Goal: Task Accomplishment & Management: Use online tool/utility

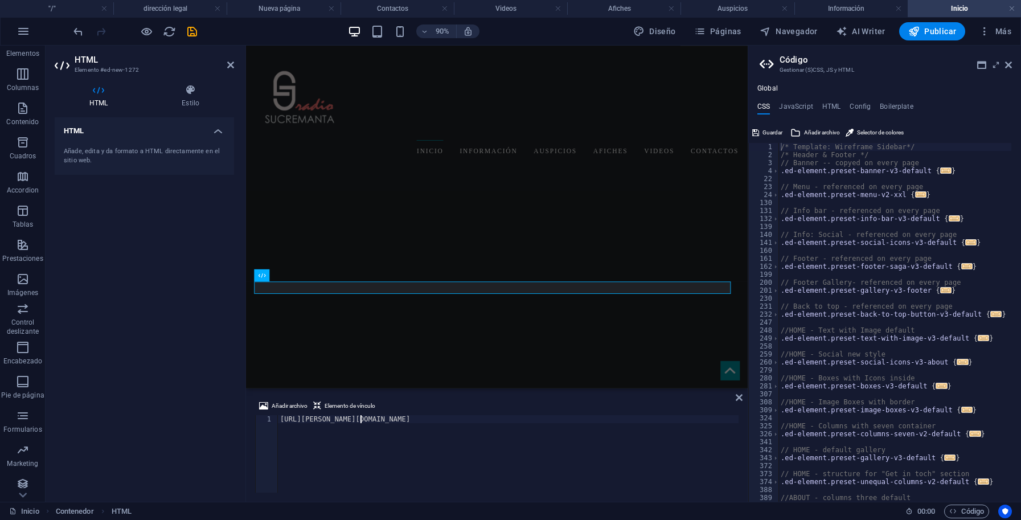
scroll to position [418, 0]
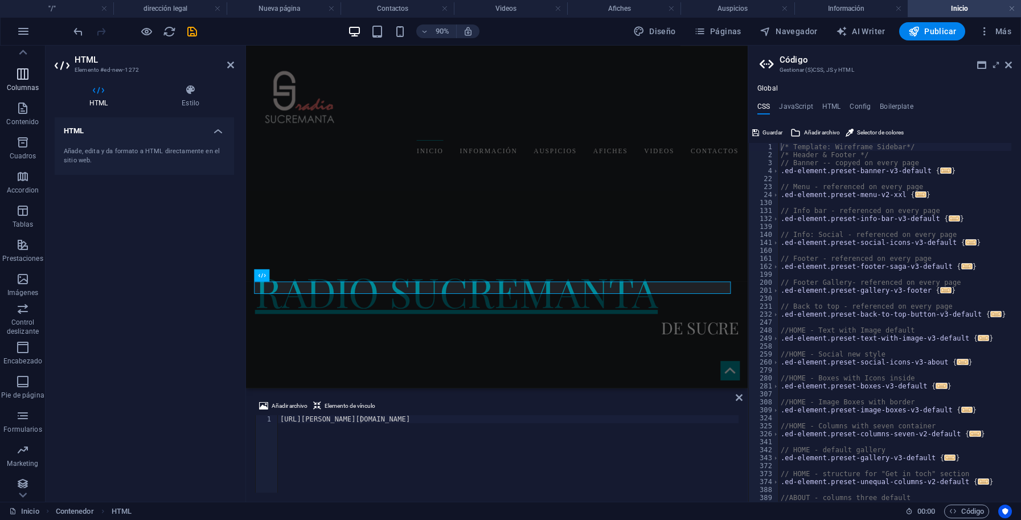
click at [23, 79] on icon "button" at bounding box center [23, 74] width 14 height 14
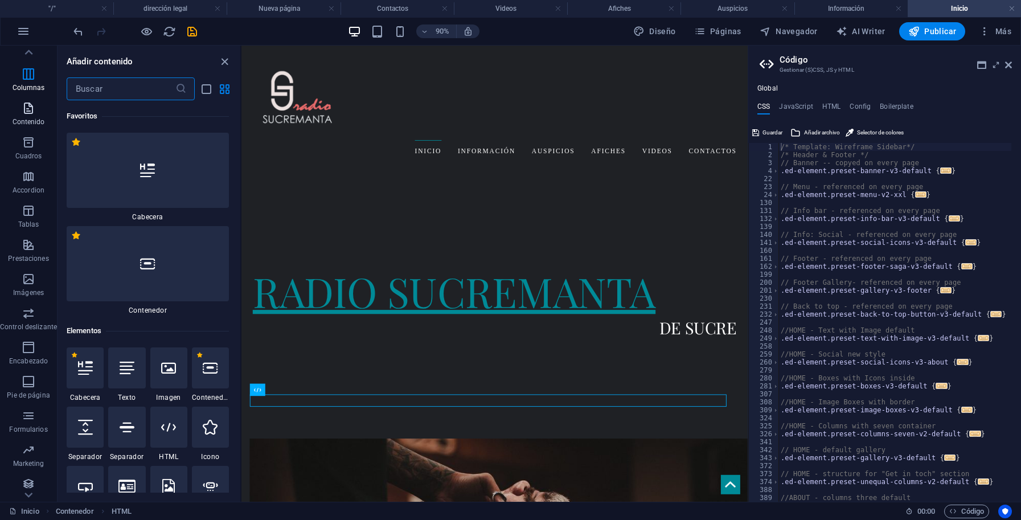
click at [27, 120] on p "Contenido" at bounding box center [29, 121] width 32 height 9
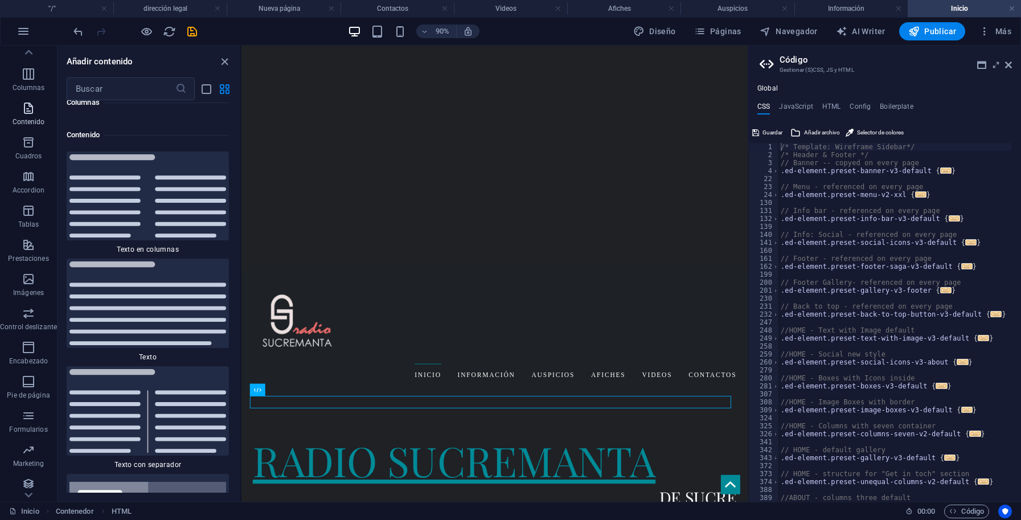
scroll to position [3932, 0]
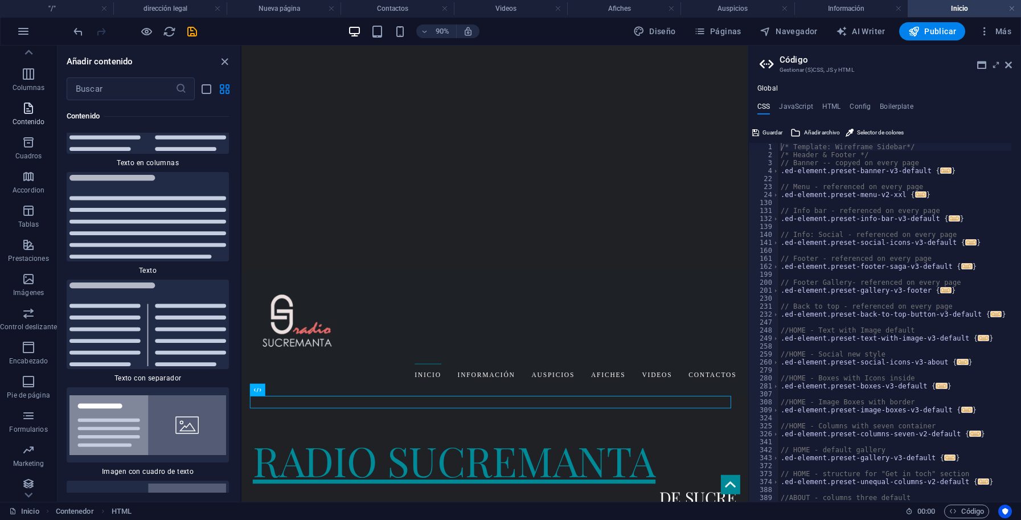
click at [27, 120] on p "Contenido" at bounding box center [29, 121] width 32 height 9
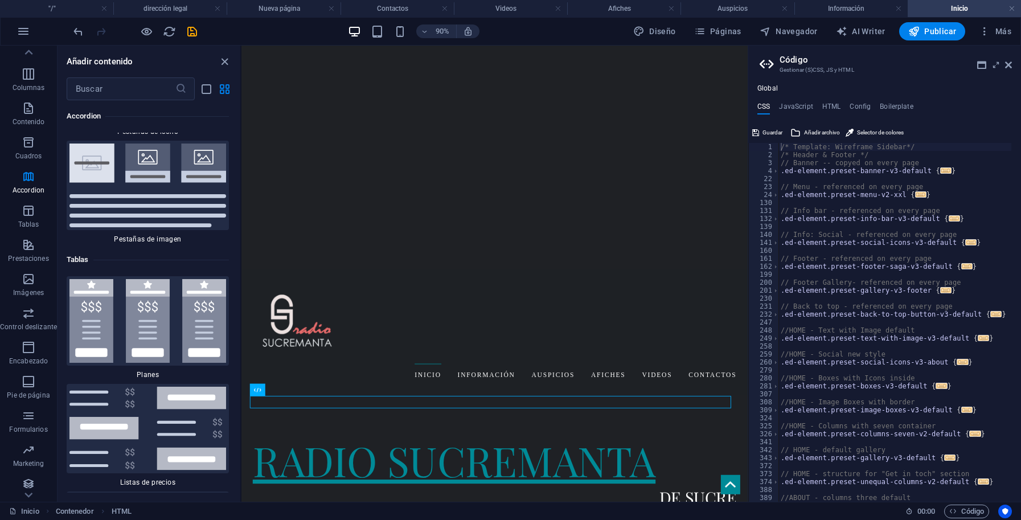
scroll to position [7572, 0]
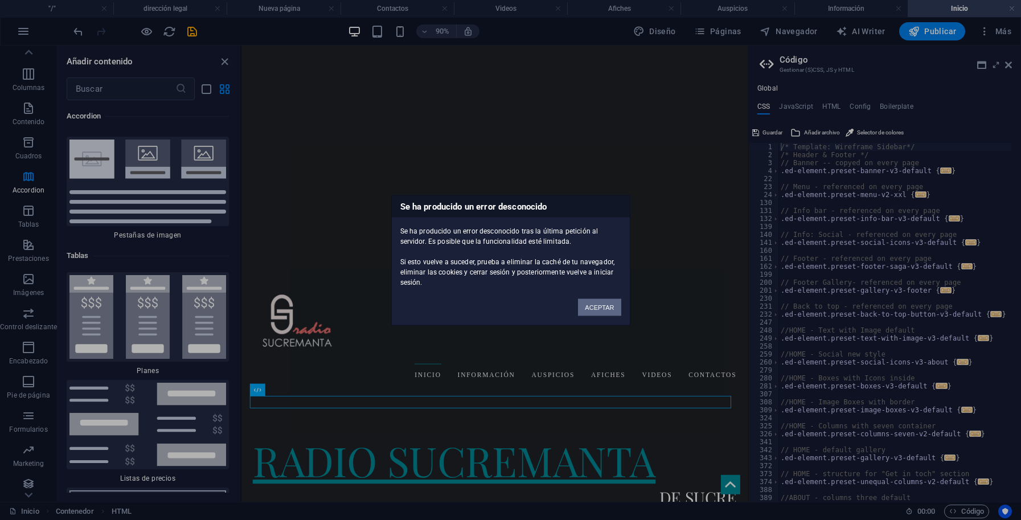
click at [605, 306] on button "ACEPTAR" at bounding box center [599, 306] width 43 height 17
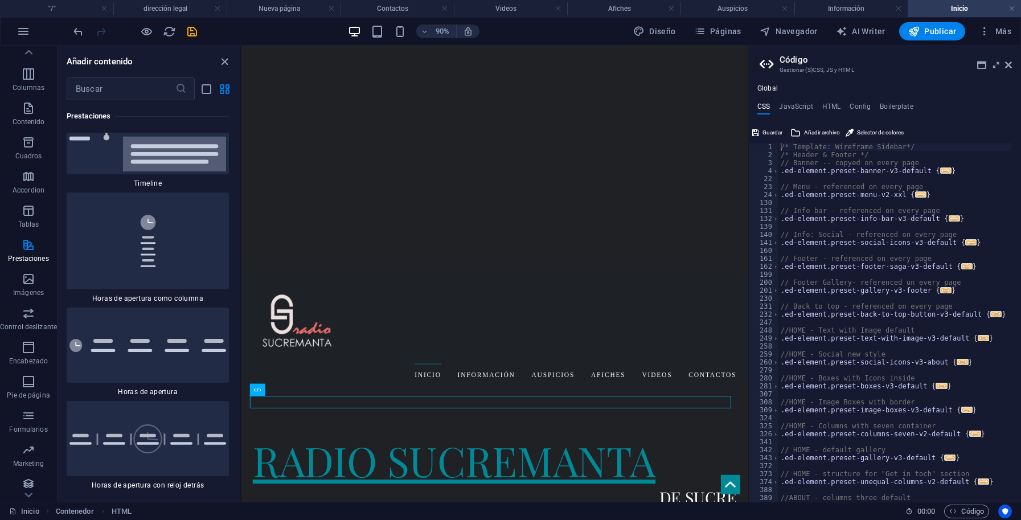
scroll to position [9725, 0]
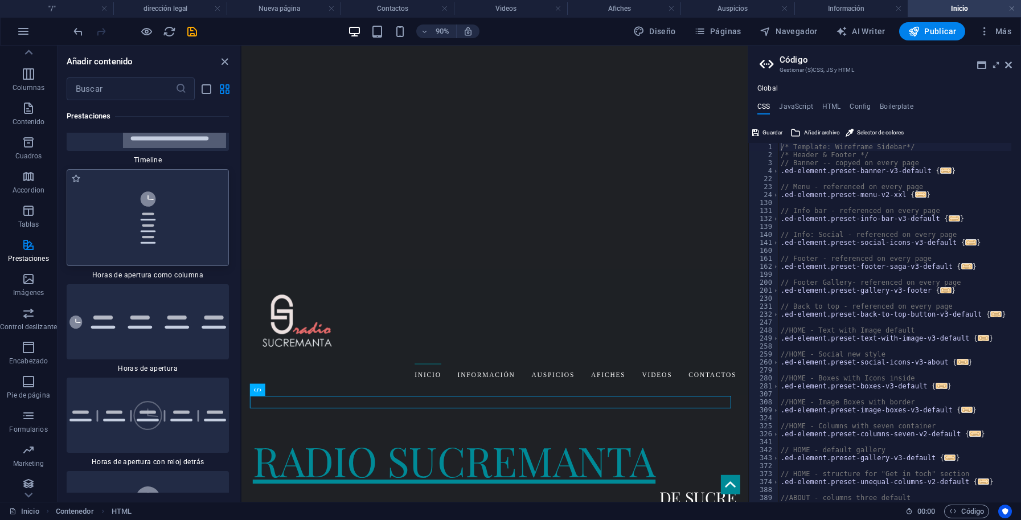
click at [165, 263] on img at bounding box center [147, 217] width 157 height 91
click at [242, 309] on div "H1 Banner Banner Contenedor Imagen con texto Imagen Separador Contenedor Conten…" at bounding box center [495, 274] width 506 height 456
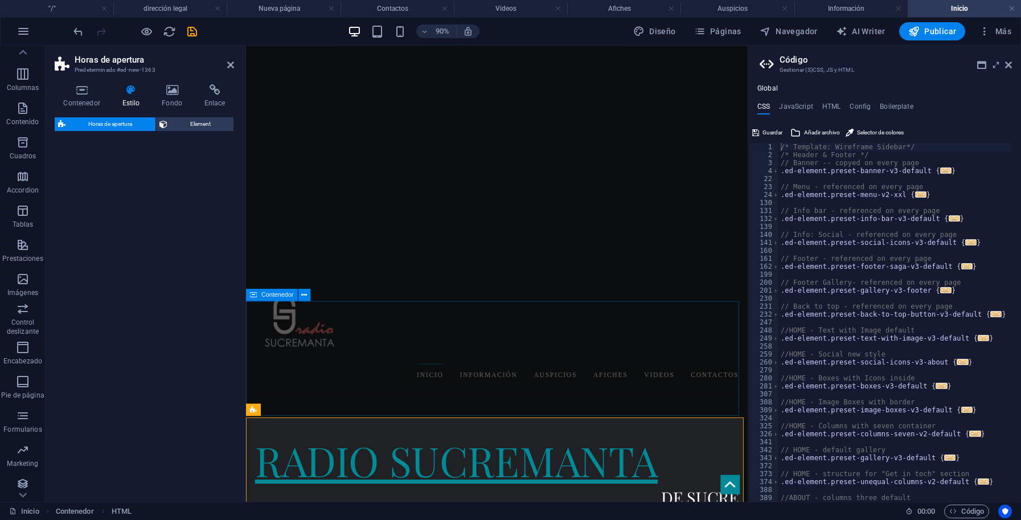
scroll to position [351, 0]
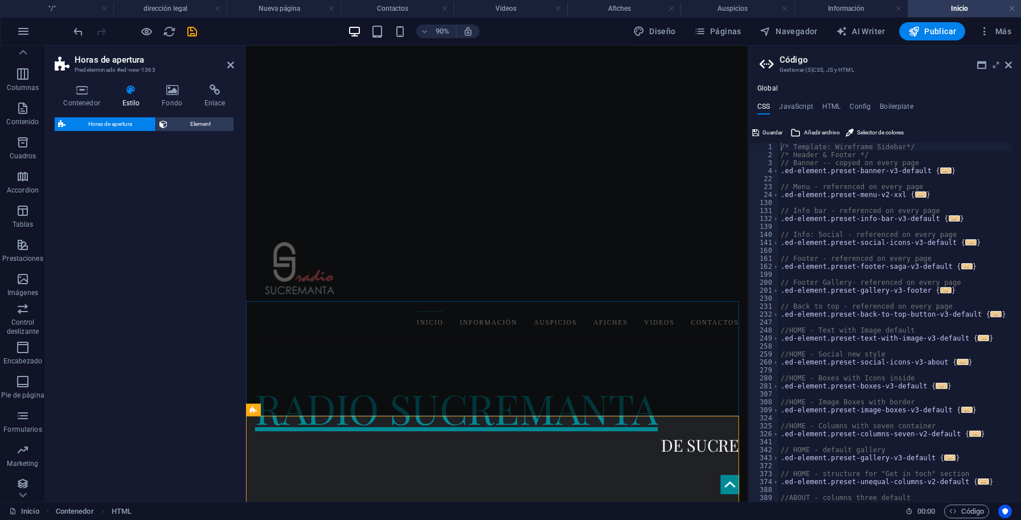
select select "rem"
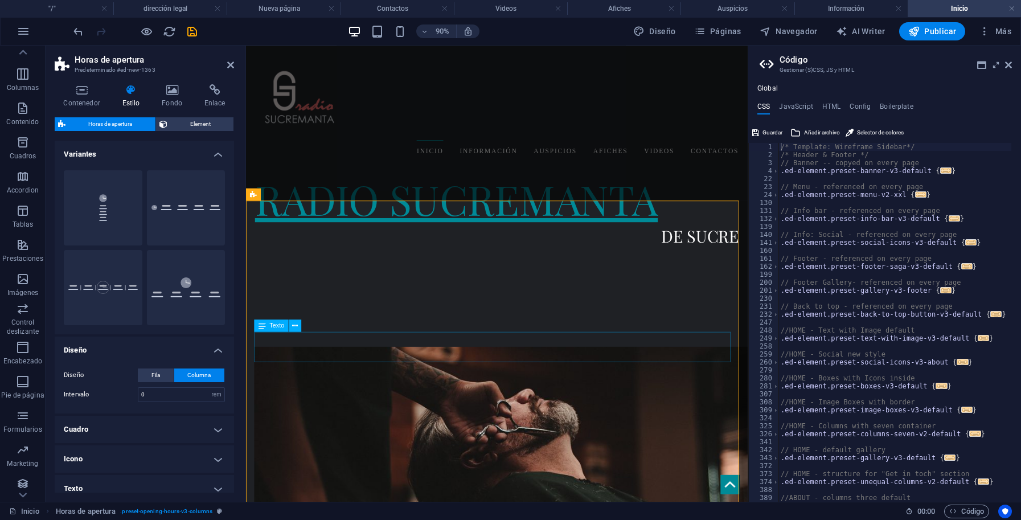
scroll to position [641, 0]
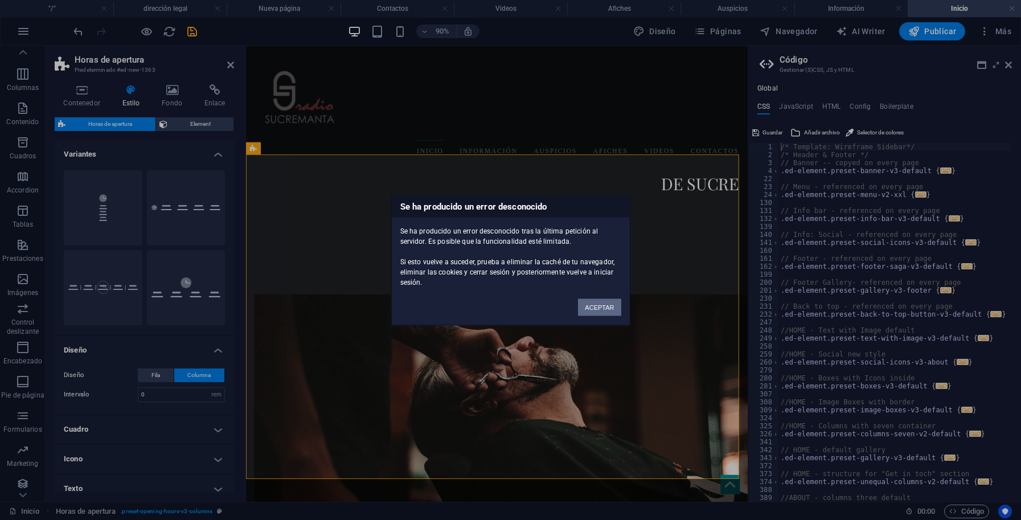
click at [600, 306] on button "ACEPTAR" at bounding box center [599, 306] width 43 height 17
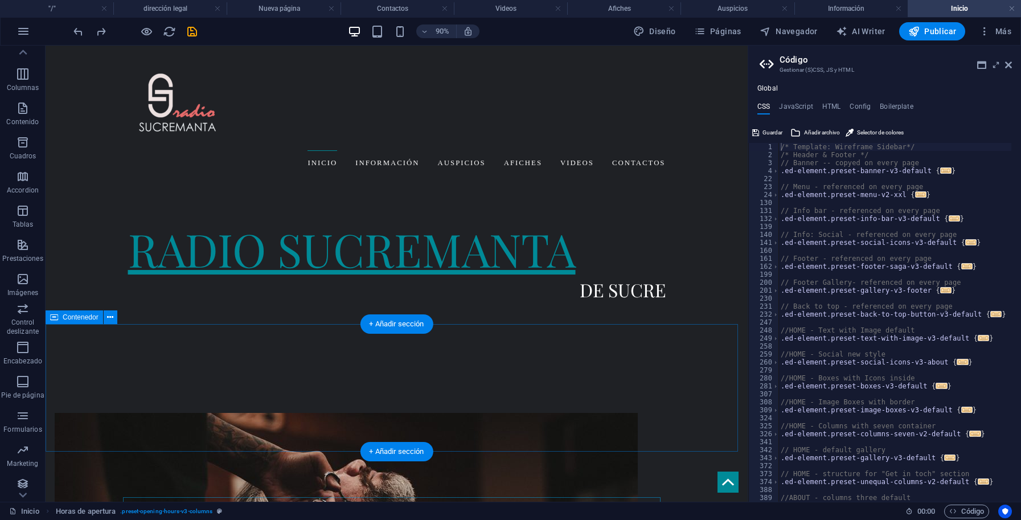
scroll to position [359, 0]
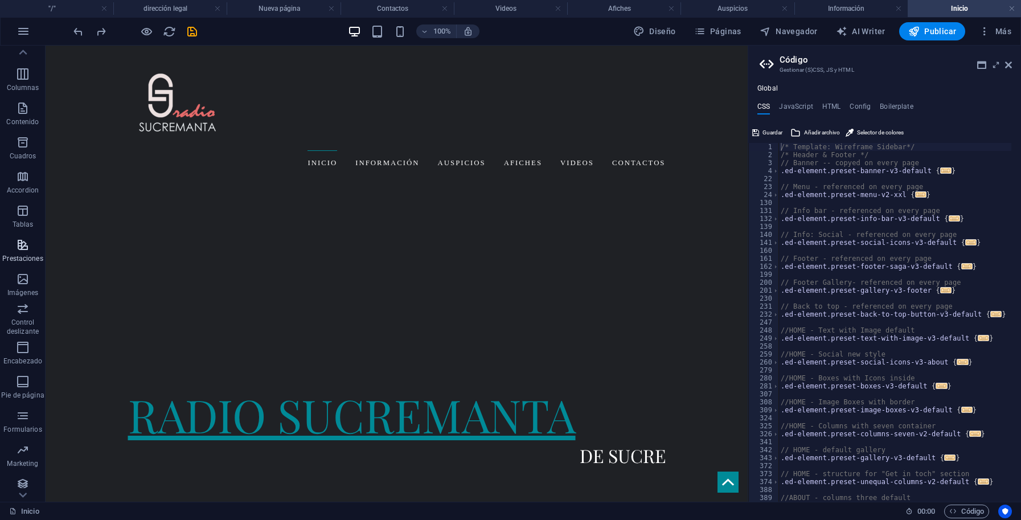
click at [22, 243] on icon "button" at bounding box center [23, 245] width 14 height 14
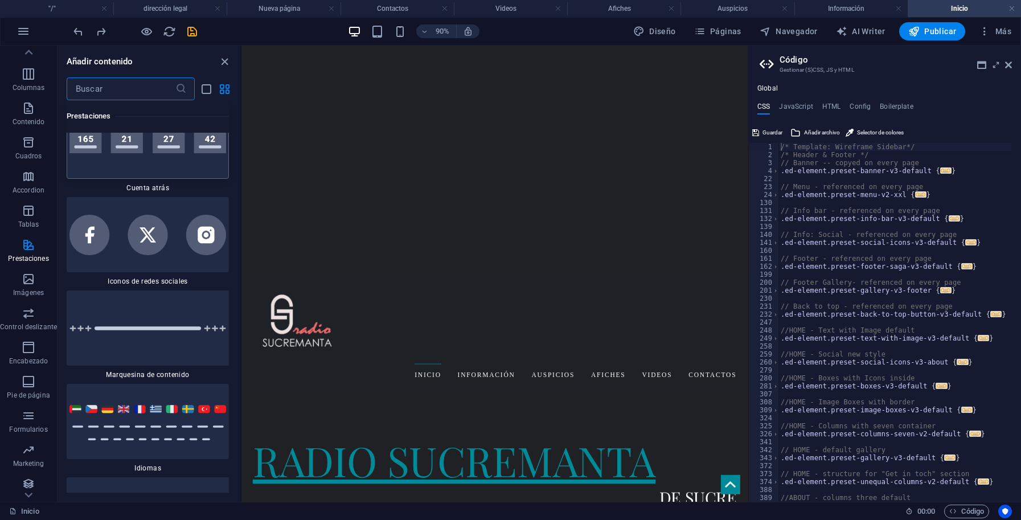
scroll to position [10228, 0]
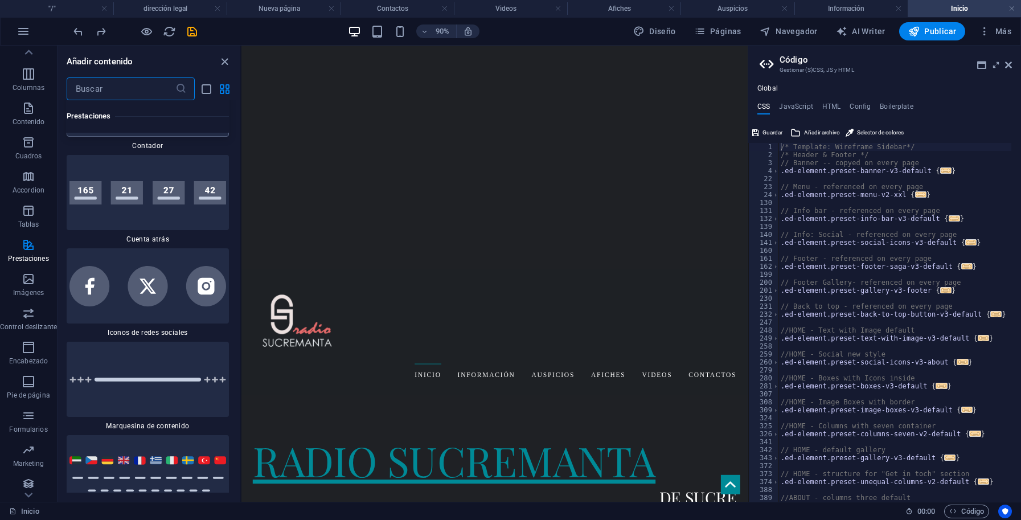
click at [144, 111] on img at bounding box center [147, 99] width 157 height 23
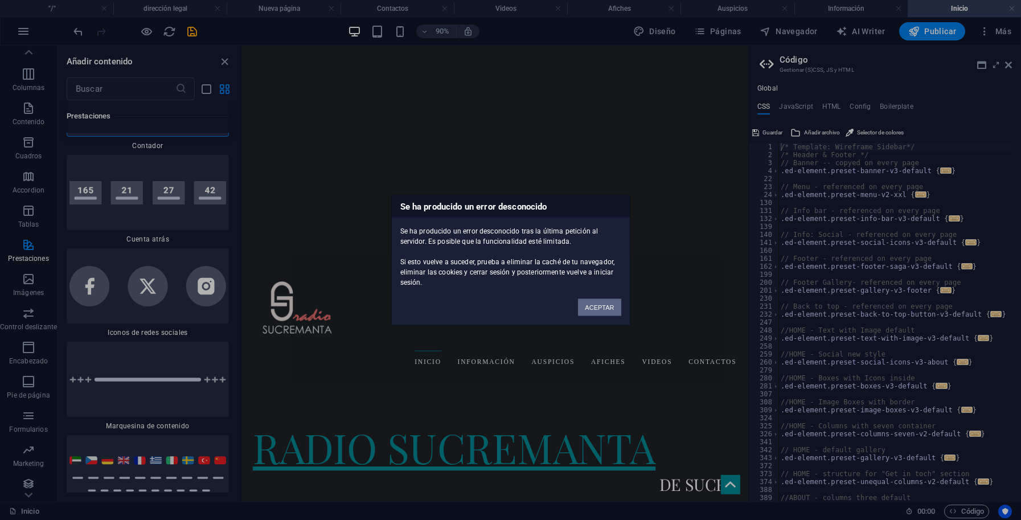
click at [619, 309] on button "ACEPTAR" at bounding box center [599, 306] width 43 height 17
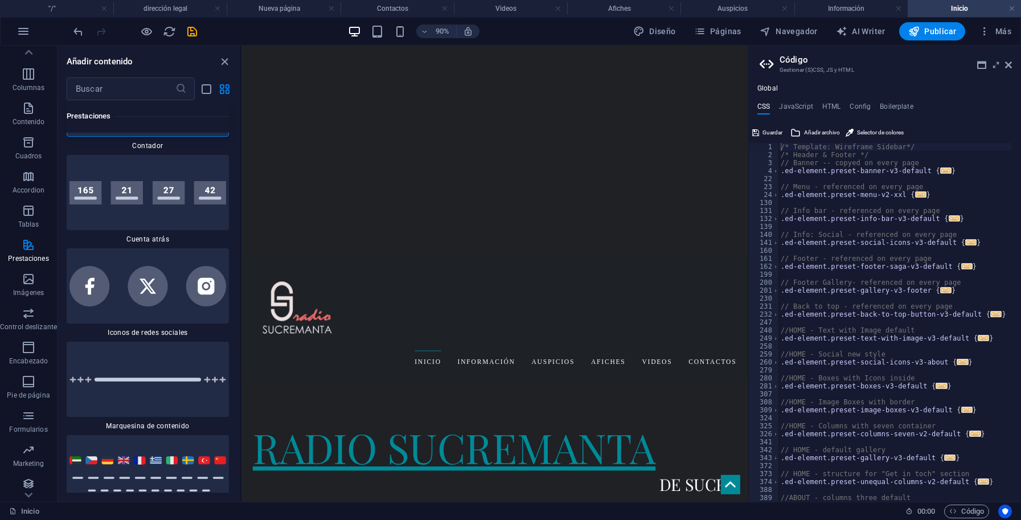
click at [833, 107] on h4 "HTML" at bounding box center [831, 109] width 19 height 13
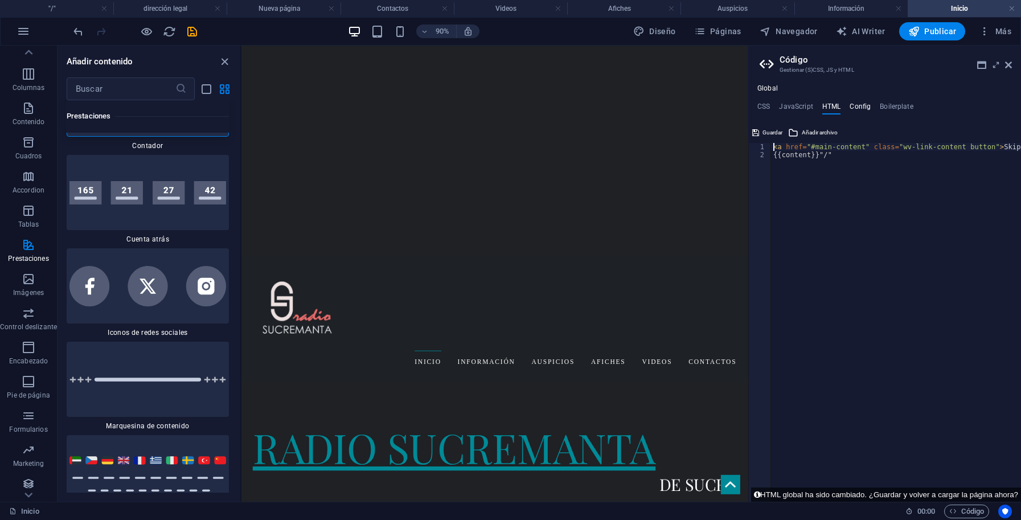
click at [855, 108] on h4 "Config" at bounding box center [860, 109] width 21 height 13
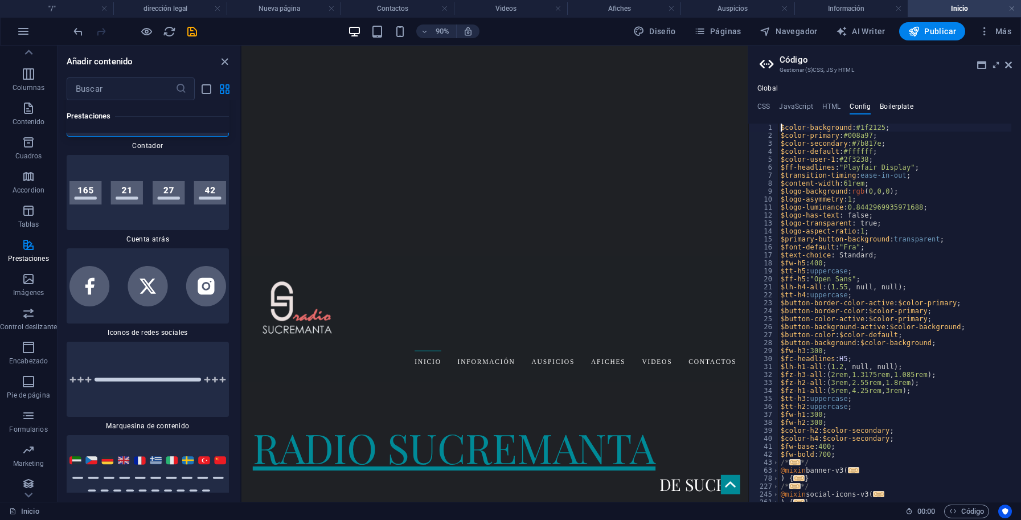
click at [886, 108] on h4 "Boilerplate" at bounding box center [897, 109] width 34 height 13
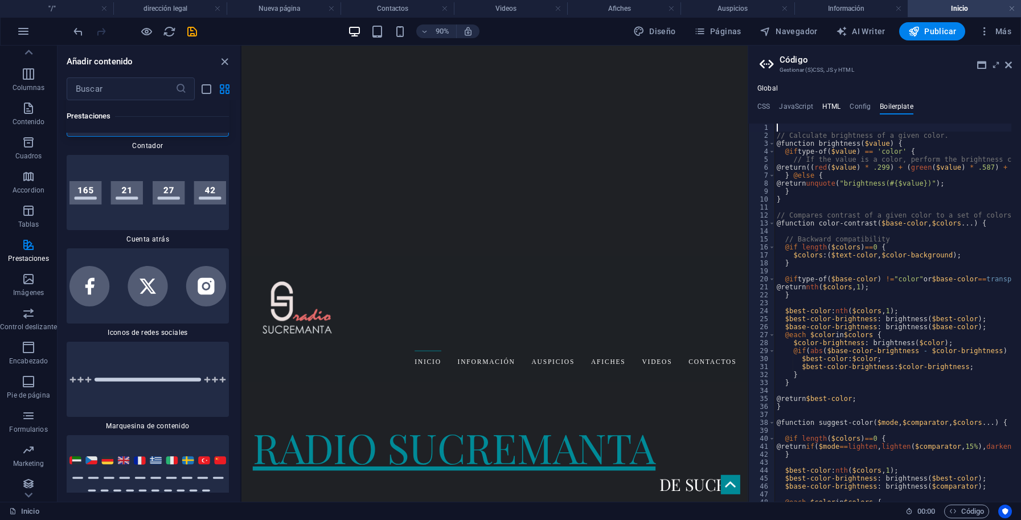
click at [838, 107] on h4 "HTML" at bounding box center [831, 109] width 19 height 13
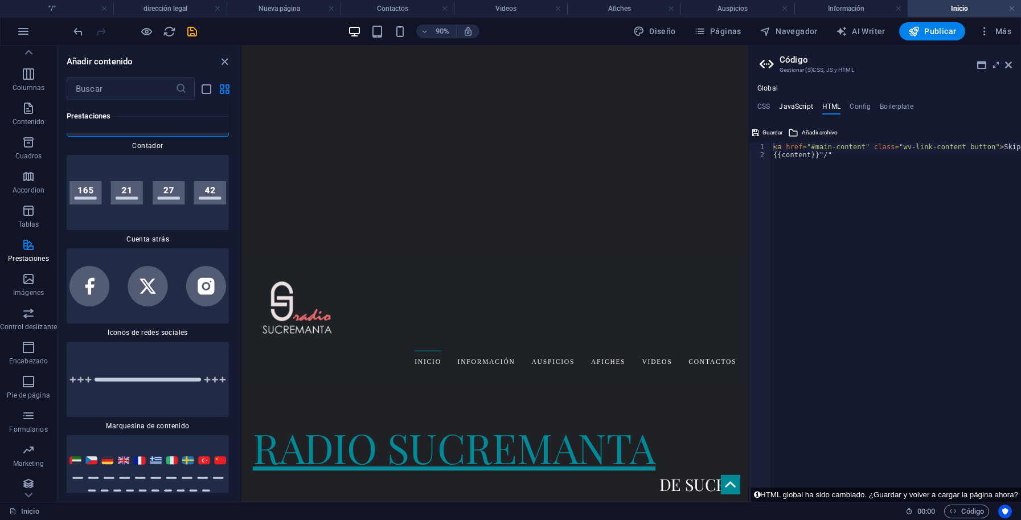
click at [803, 107] on h4 "JavaScript" at bounding box center [796, 109] width 34 height 13
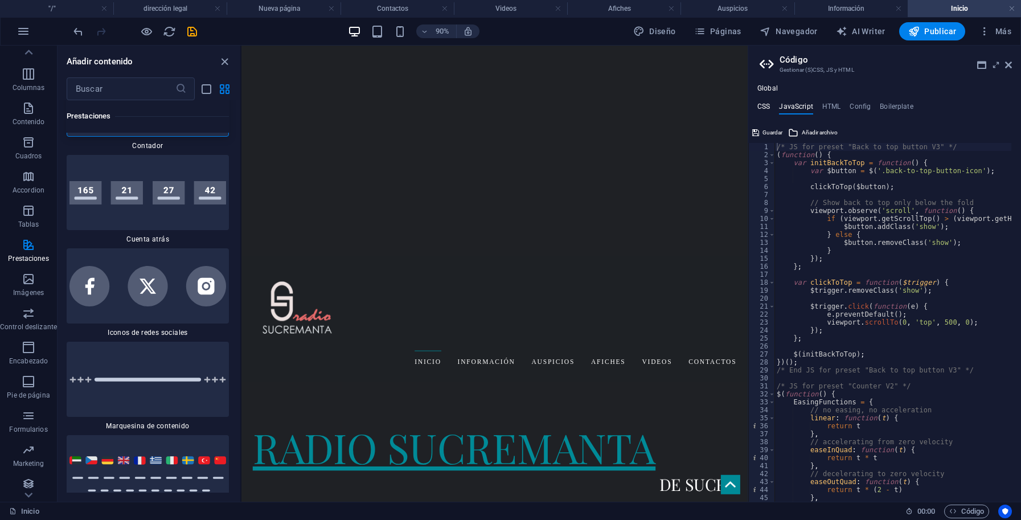
click at [765, 105] on h4 "CSS" at bounding box center [764, 109] width 13 height 13
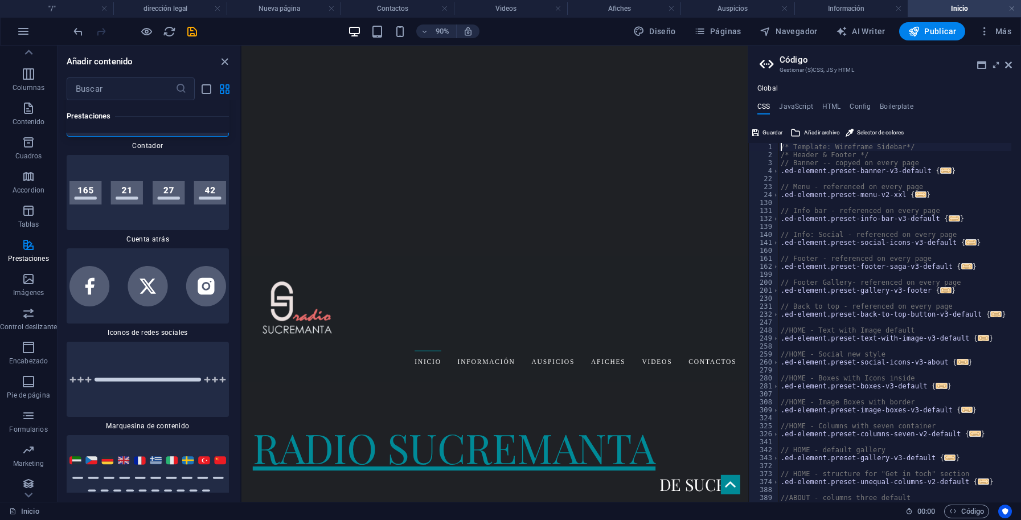
click at [793, 105] on h4 "JavaScript" at bounding box center [796, 109] width 34 height 13
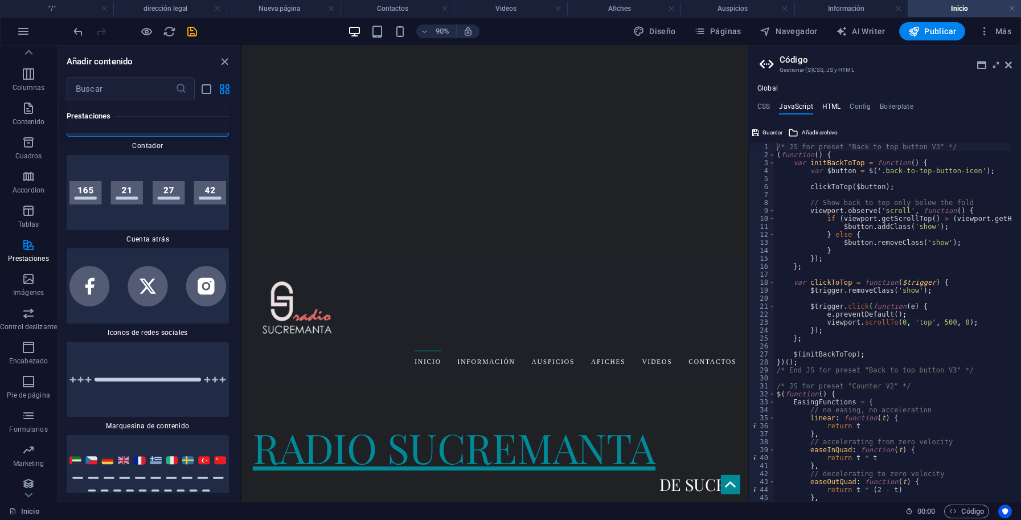
click at [834, 108] on h4 "HTML" at bounding box center [831, 109] width 19 height 13
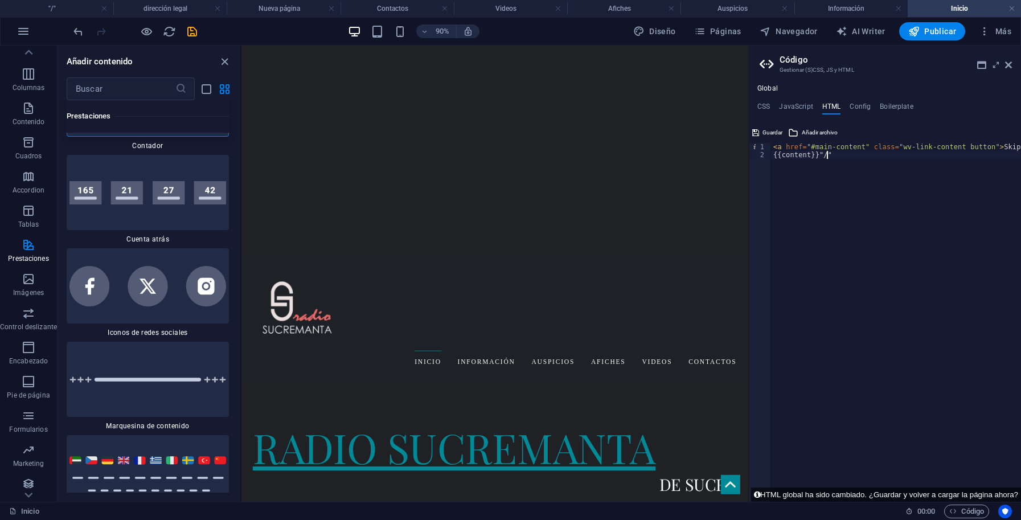
click at [833, 159] on div "< a href = "#main-content" class = "wv-link-content button" > Skip to main cont…" at bounding box center [925, 325] width 308 height 365
type textarea "{{content}}"/""
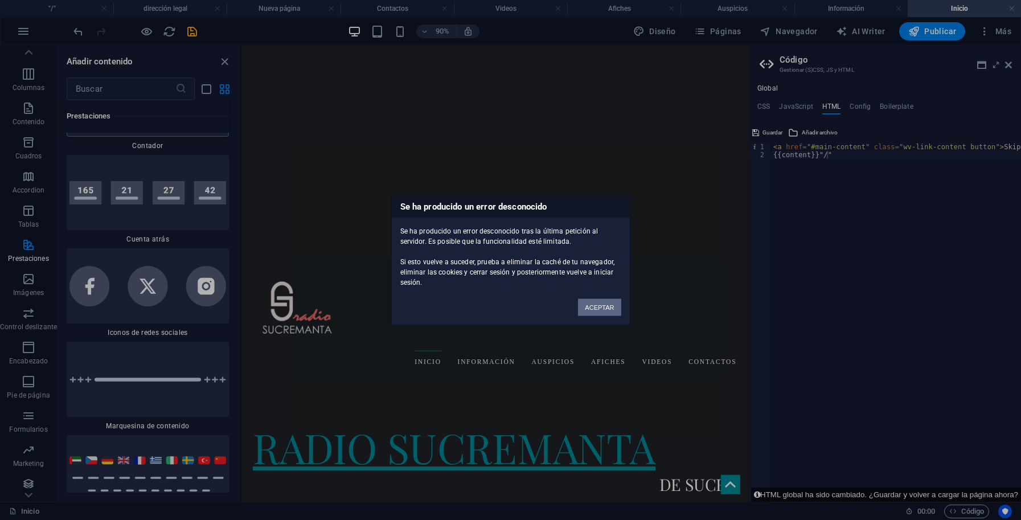
click at [611, 305] on button "ACEPTAR" at bounding box center [599, 306] width 43 height 17
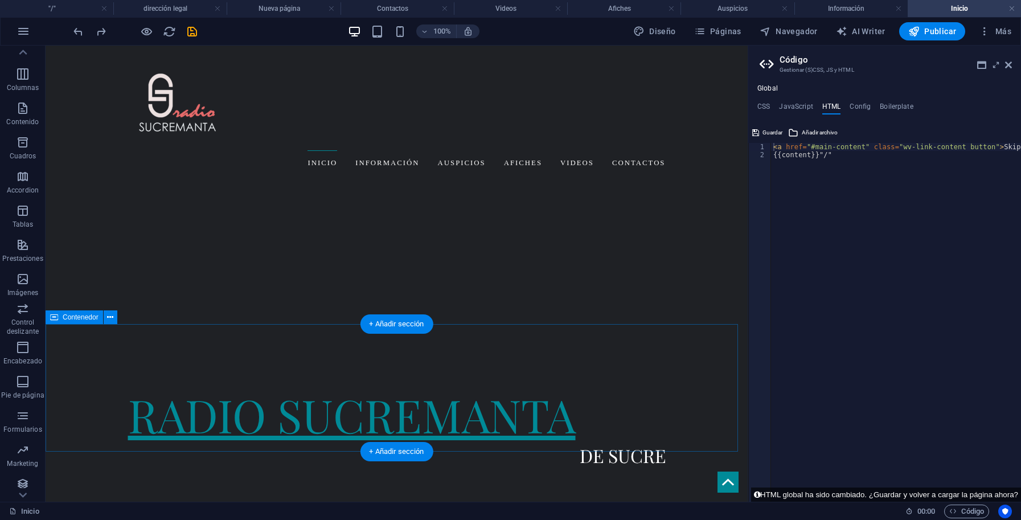
scroll to position [345, 0]
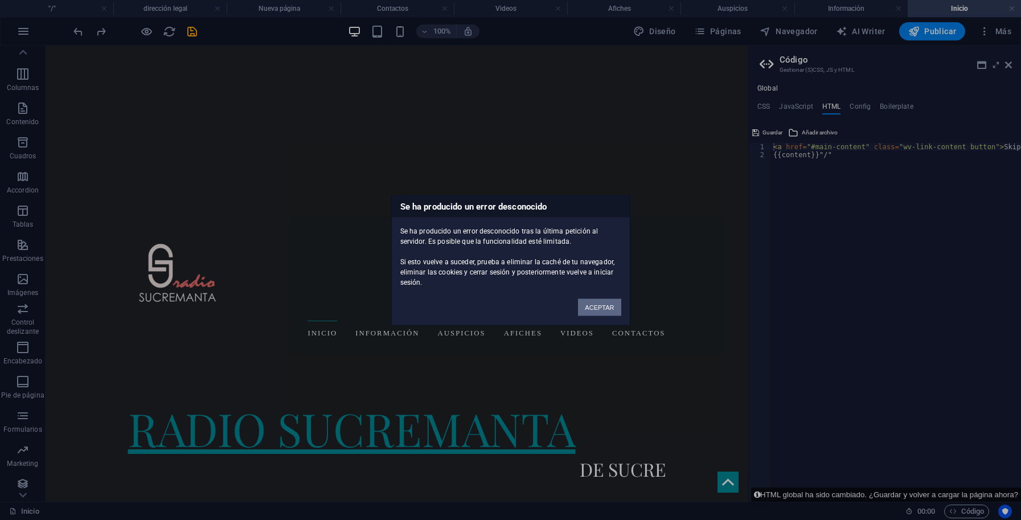
click at [620, 309] on button "ACEPTAR" at bounding box center [599, 306] width 43 height 17
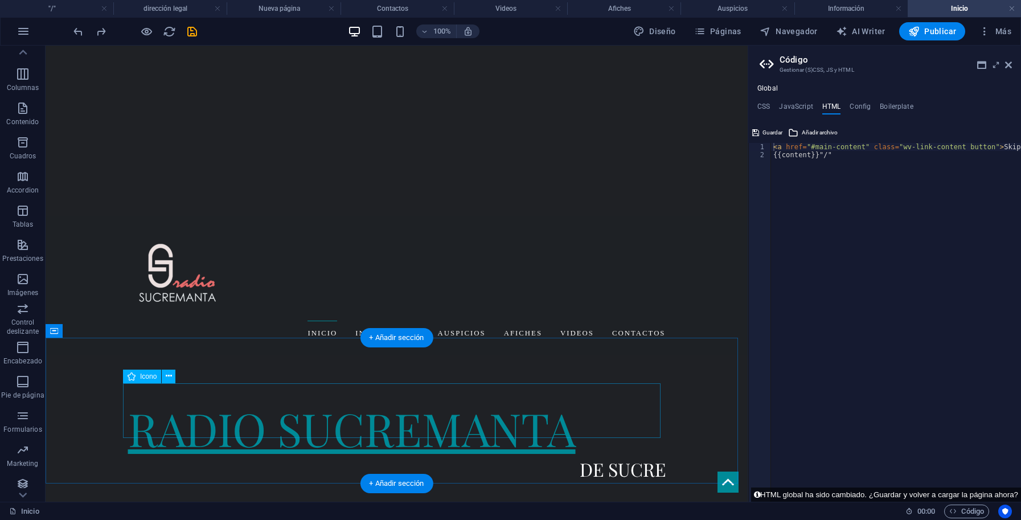
click at [173, 378] on button at bounding box center [169, 377] width 14 height 14
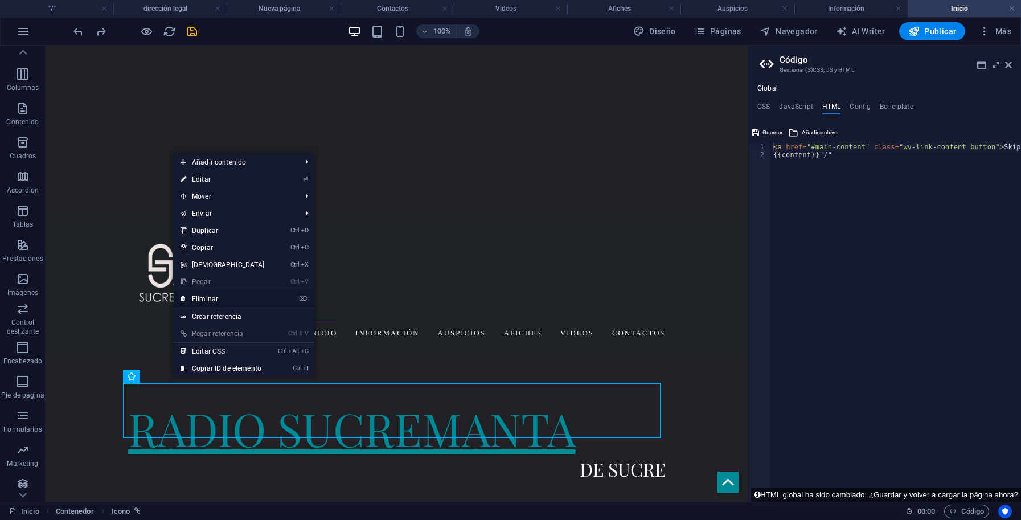
click at [221, 300] on link "⌦ Eliminar" at bounding box center [223, 298] width 98 height 17
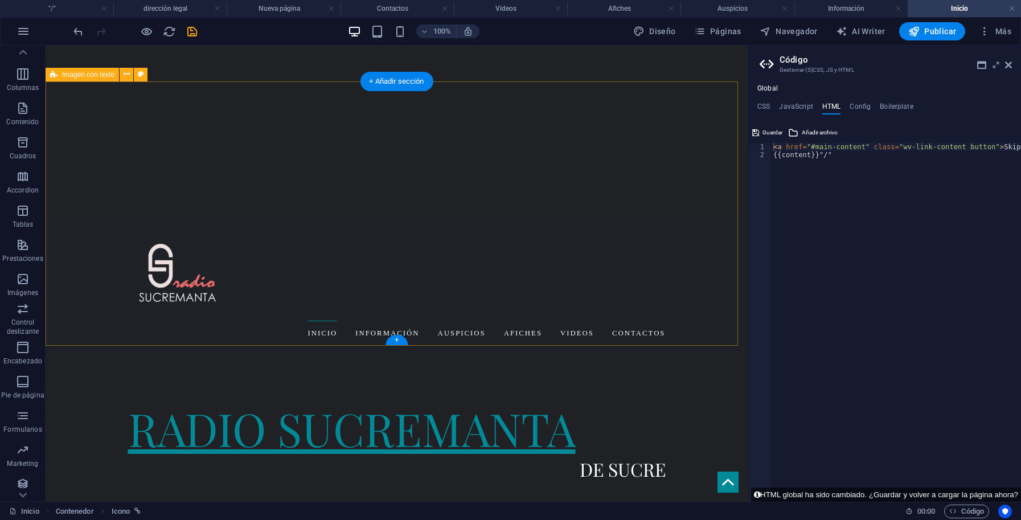
scroll to position [322, 0]
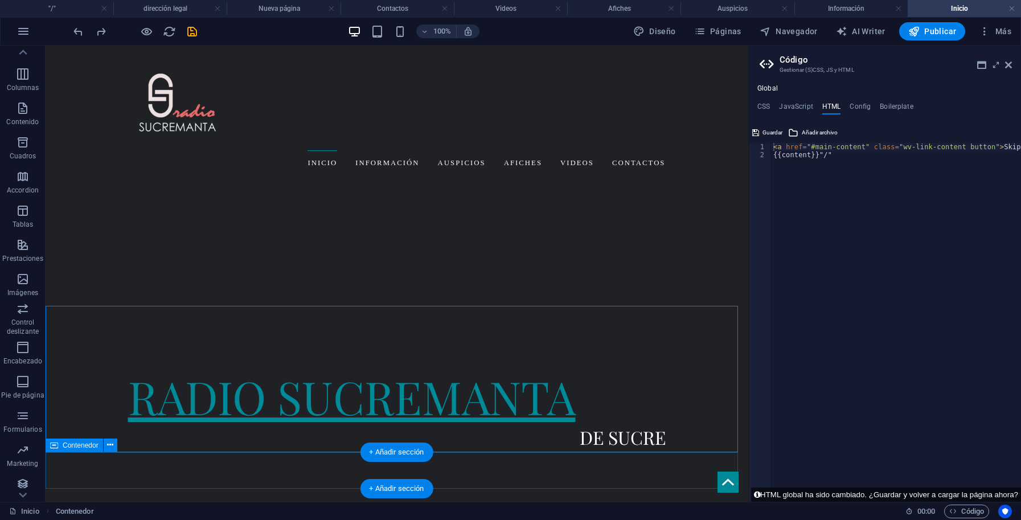
scroll to position [378, 0]
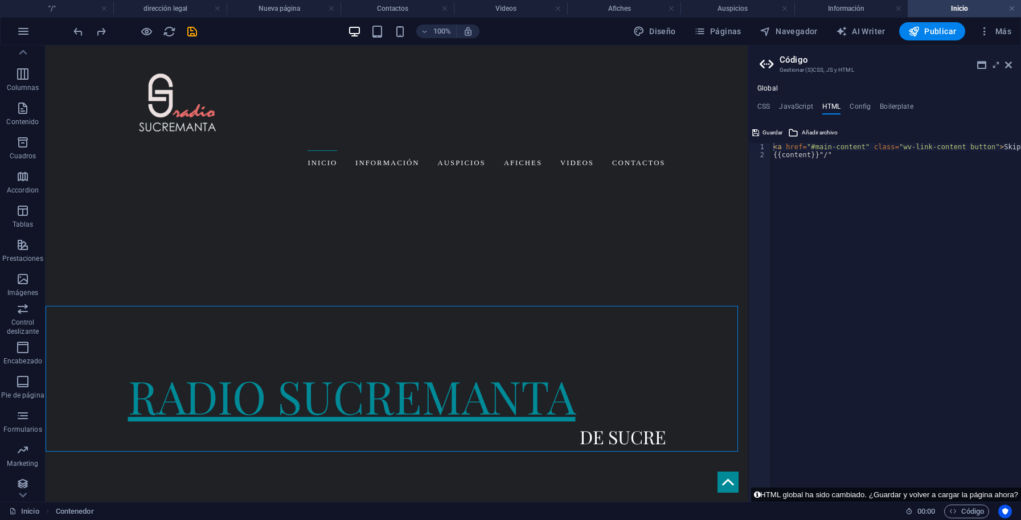
click at [203, 498] on body "Skip to main content [PHONE_NUMBER] [PERSON_NAME] Cueva # 160 , [EMAIL_ADDRESS]…" at bounding box center [397, 530] width 702 height 1724
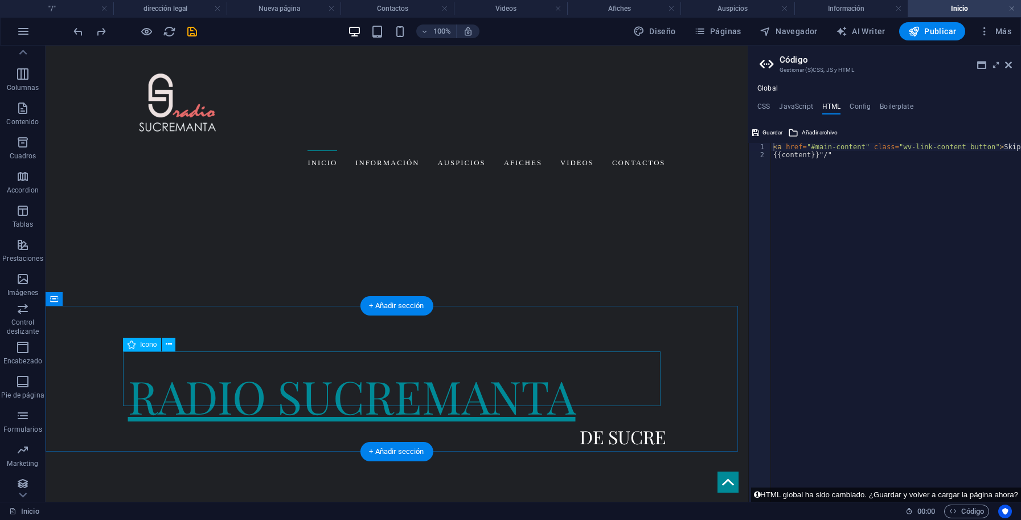
click at [173, 343] on button at bounding box center [169, 345] width 14 height 14
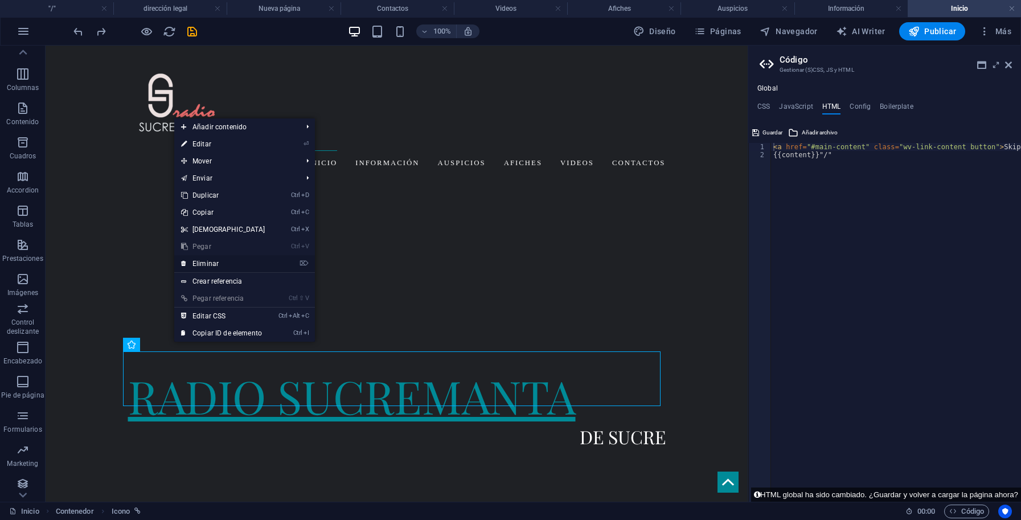
click at [216, 263] on link "⌦ Eliminar" at bounding box center [223, 263] width 98 height 17
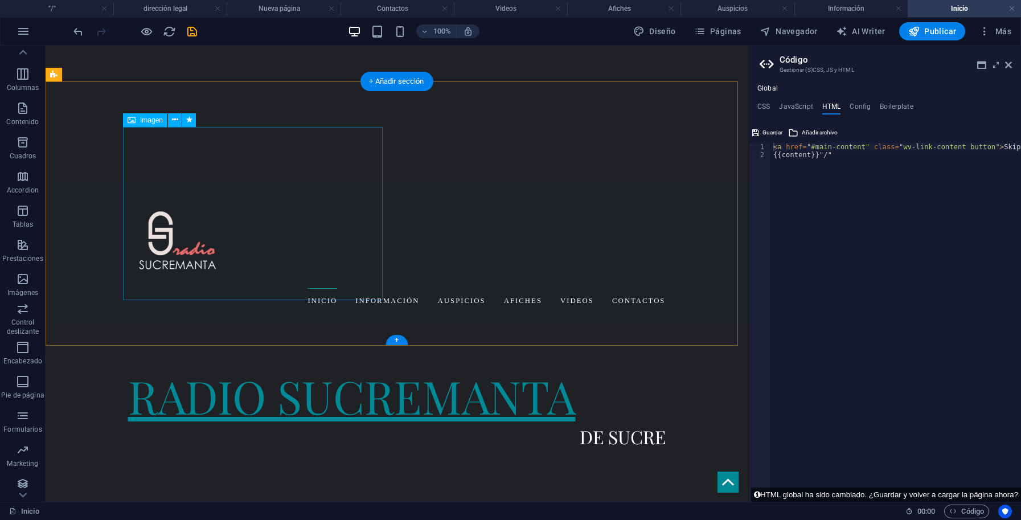
scroll to position [322, 0]
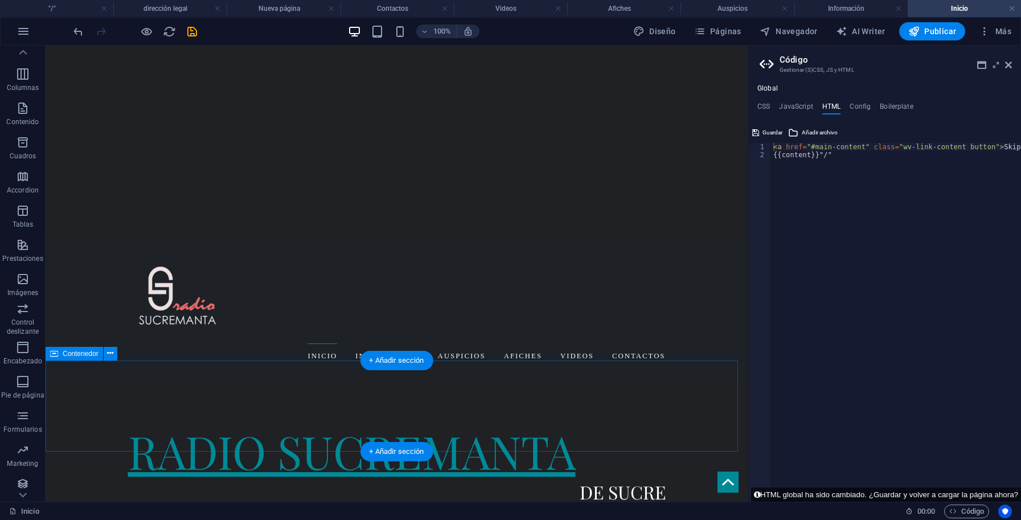
click at [111, 353] on icon at bounding box center [110, 353] width 6 height 12
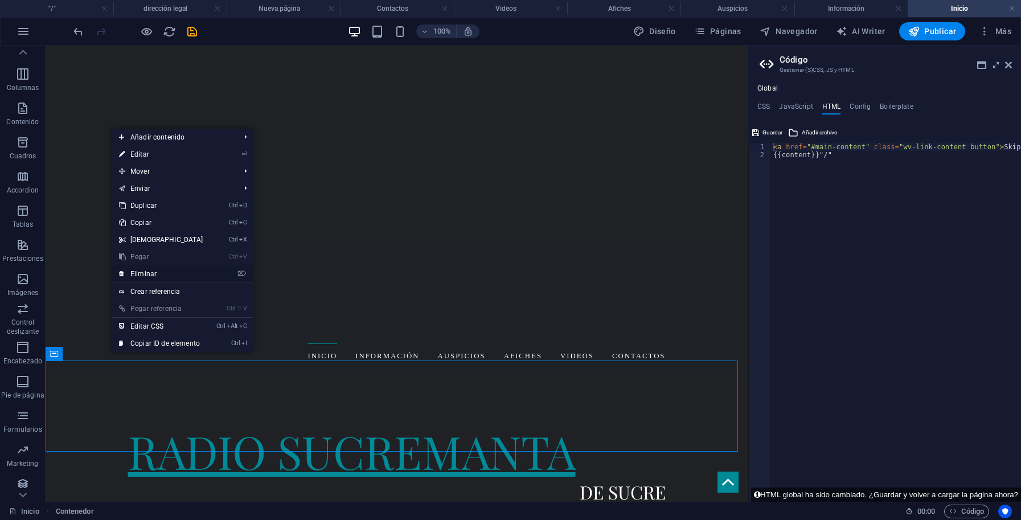
click at [152, 277] on link "⌦ Eliminar" at bounding box center [161, 273] width 98 height 17
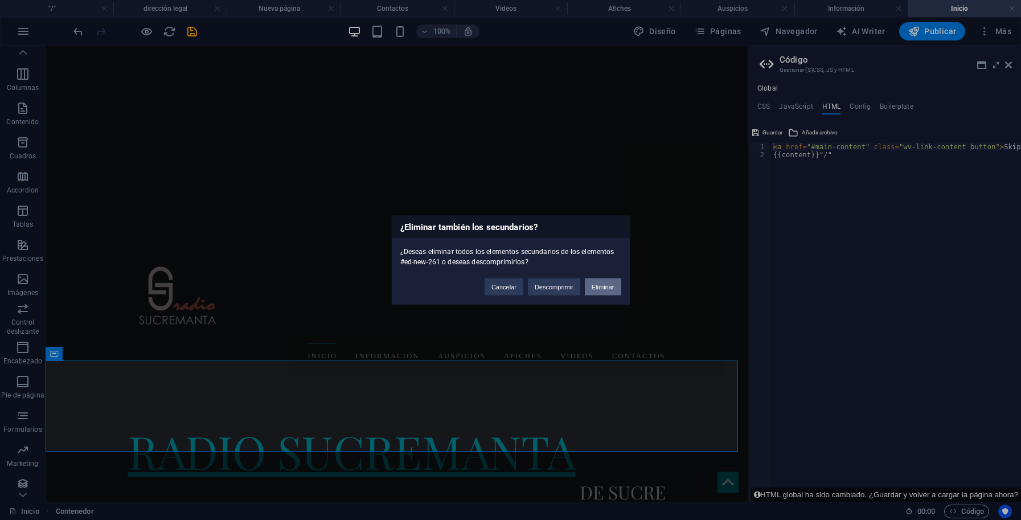
drag, startPoint x: 601, startPoint y: 287, endPoint x: 408, endPoint y: 345, distance: 201.6
click at [601, 287] on button "Eliminar" at bounding box center [603, 286] width 36 height 17
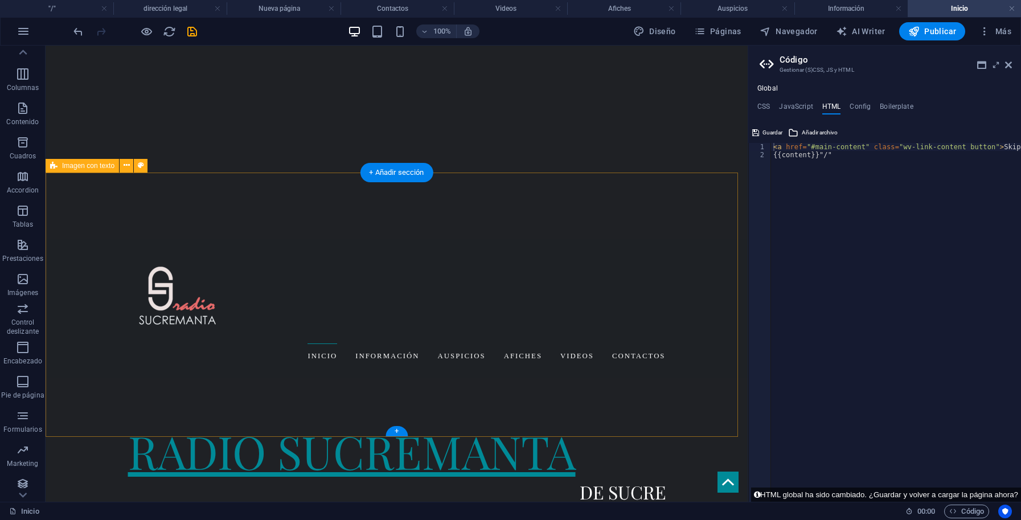
scroll to position [231, 0]
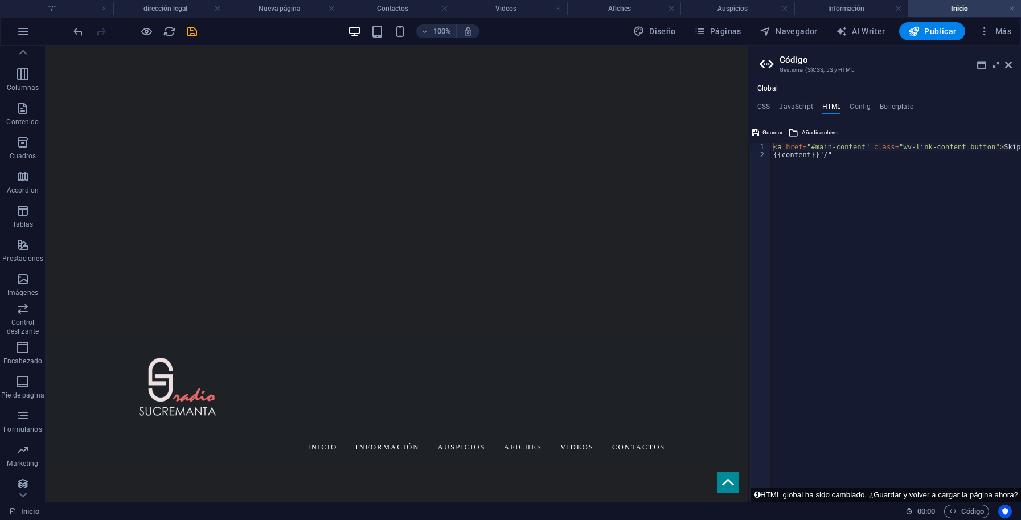
click at [853, 109] on h4 "Config" at bounding box center [860, 109] width 21 height 13
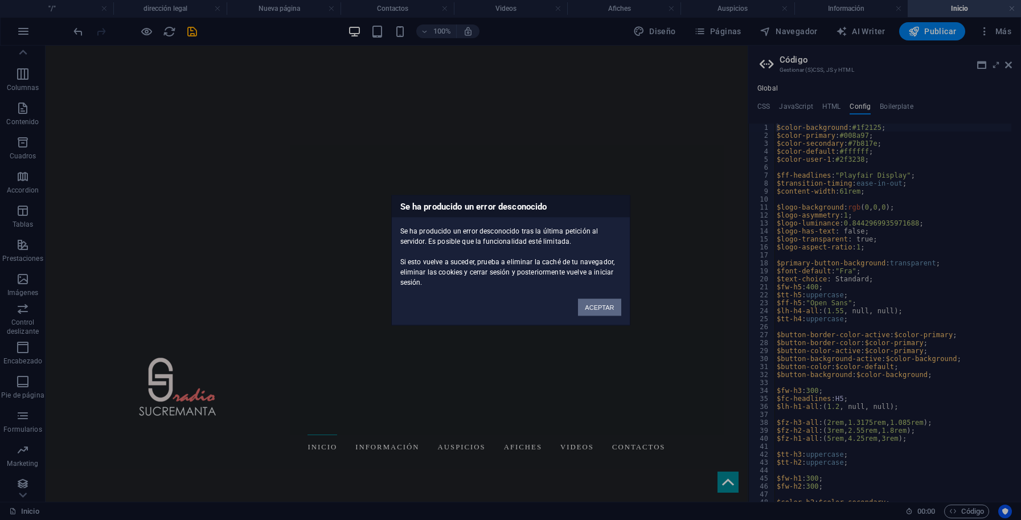
click at [604, 309] on button "ACEPTAR" at bounding box center [599, 306] width 43 height 17
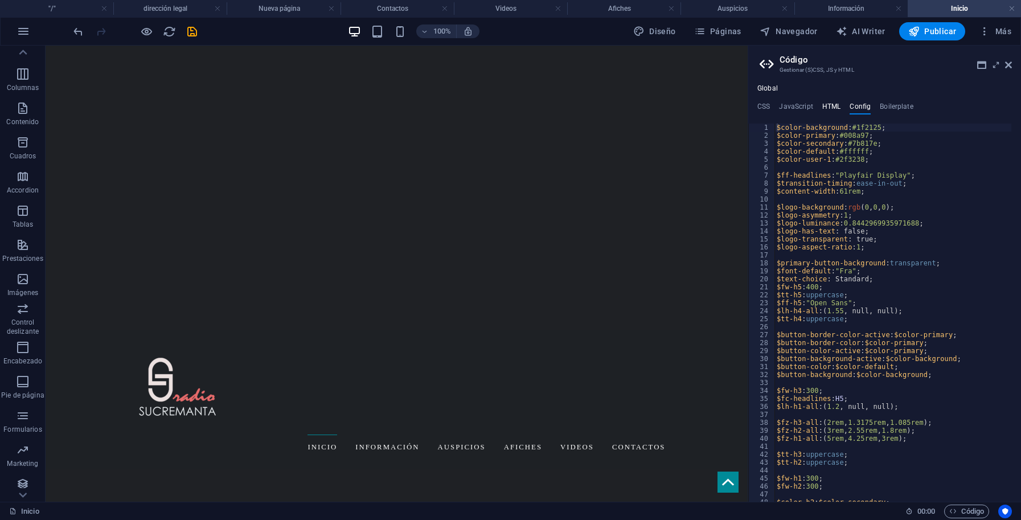
click at [828, 107] on h4 "HTML" at bounding box center [831, 109] width 19 height 13
type textarea "<a href="#main-content" class="wv-link-content button">Skip to main content</a>"
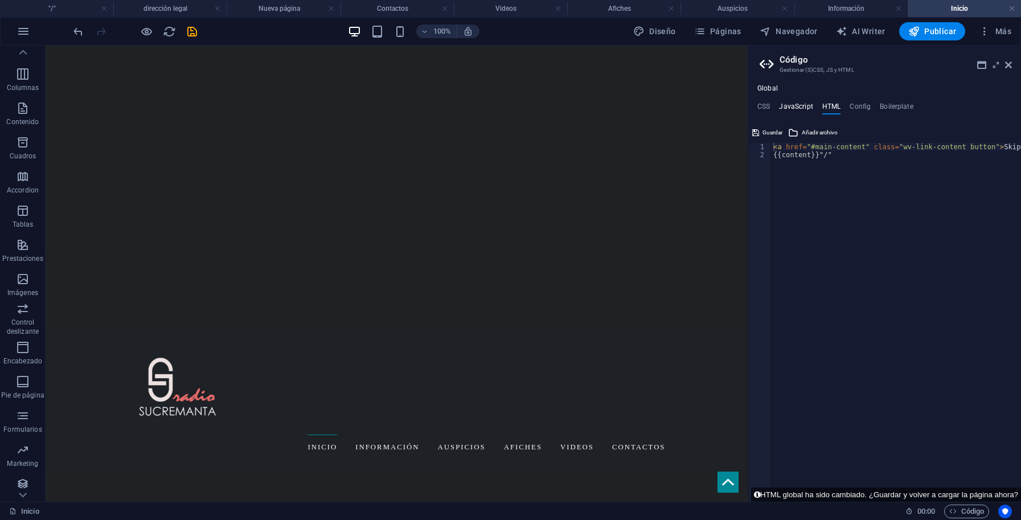
click at [801, 107] on h4 "JavaScript" at bounding box center [796, 109] width 34 height 13
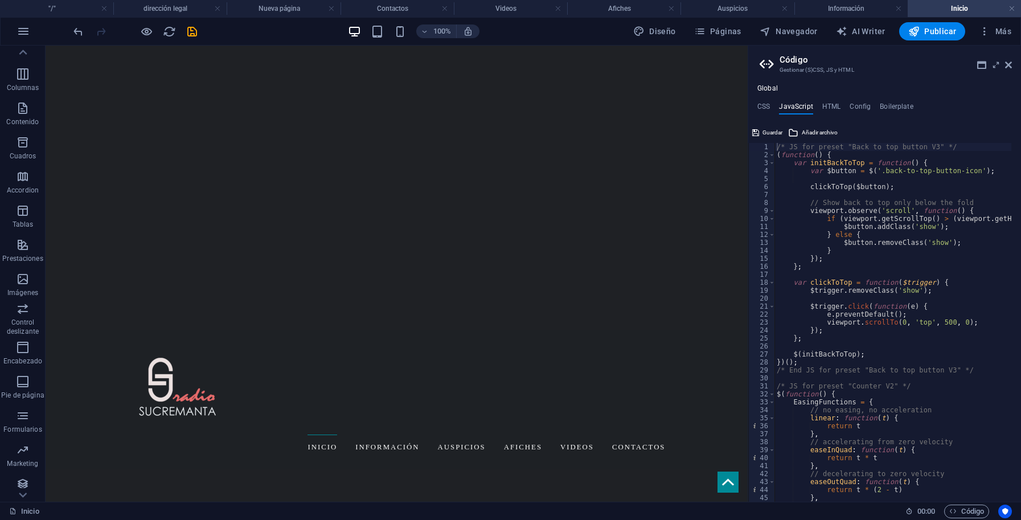
click at [783, 107] on h4 "JavaScript" at bounding box center [796, 109] width 34 height 13
click at [759, 108] on h4 "CSS" at bounding box center [764, 109] width 13 height 13
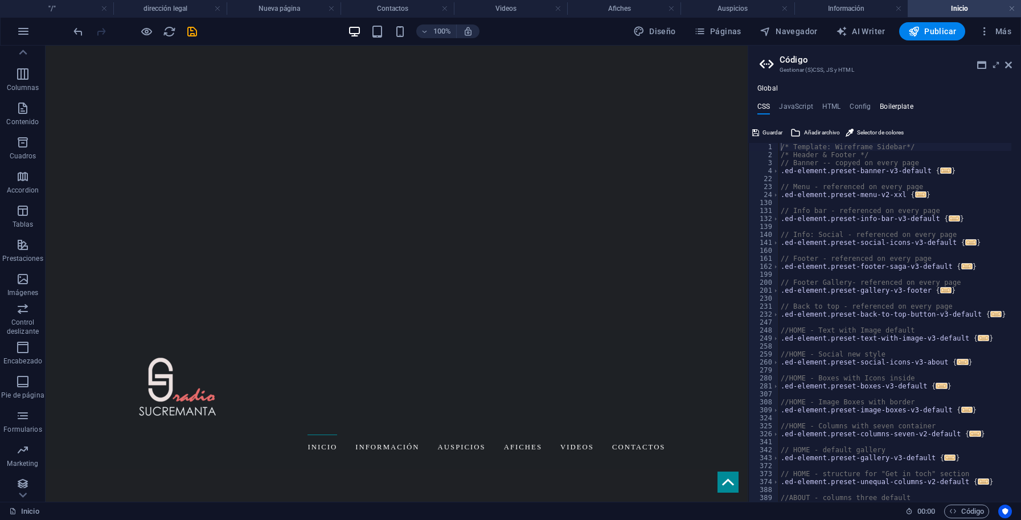
click at [894, 107] on h4 "Boilerplate" at bounding box center [897, 109] width 34 height 13
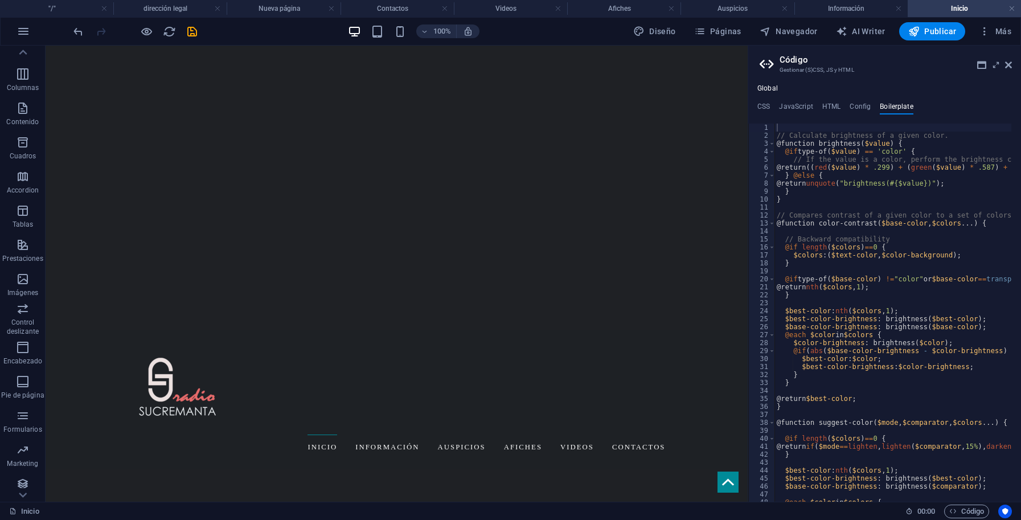
drag, startPoint x: 1006, startPoint y: 64, endPoint x: 874, endPoint y: 113, distance: 140.7
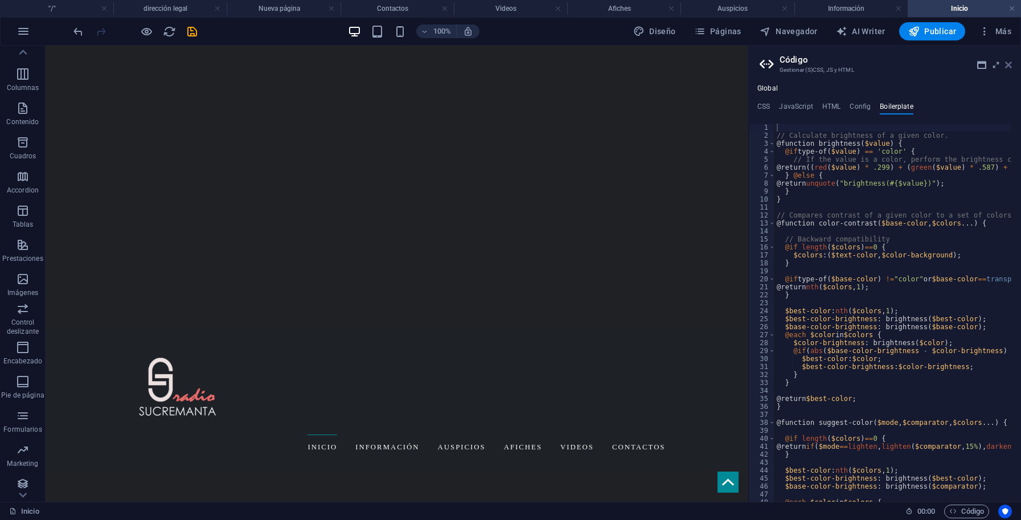
click at [1006, 64] on icon at bounding box center [1008, 64] width 7 height 9
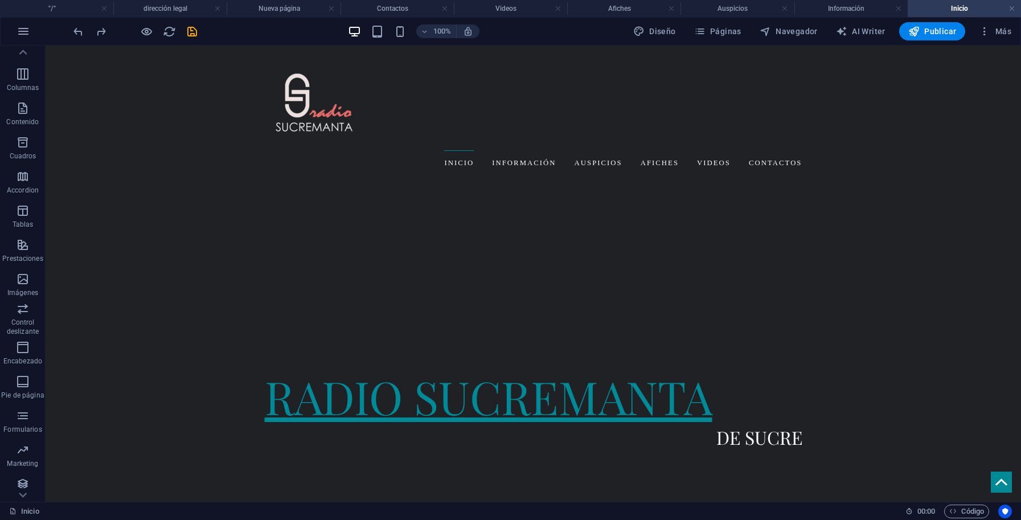
scroll to position [378, 0]
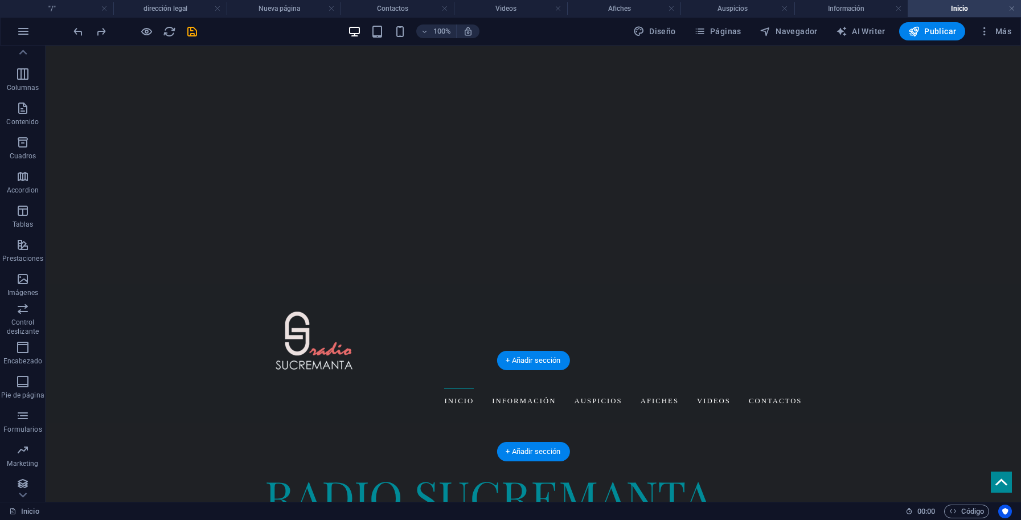
scroll to position [322, 0]
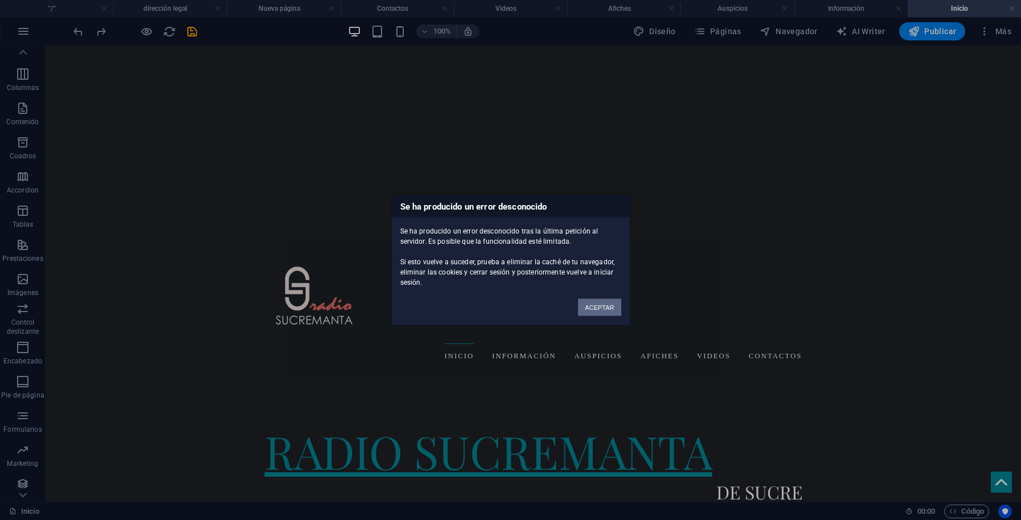
click at [596, 308] on button "ACEPTAR" at bounding box center [599, 306] width 43 height 17
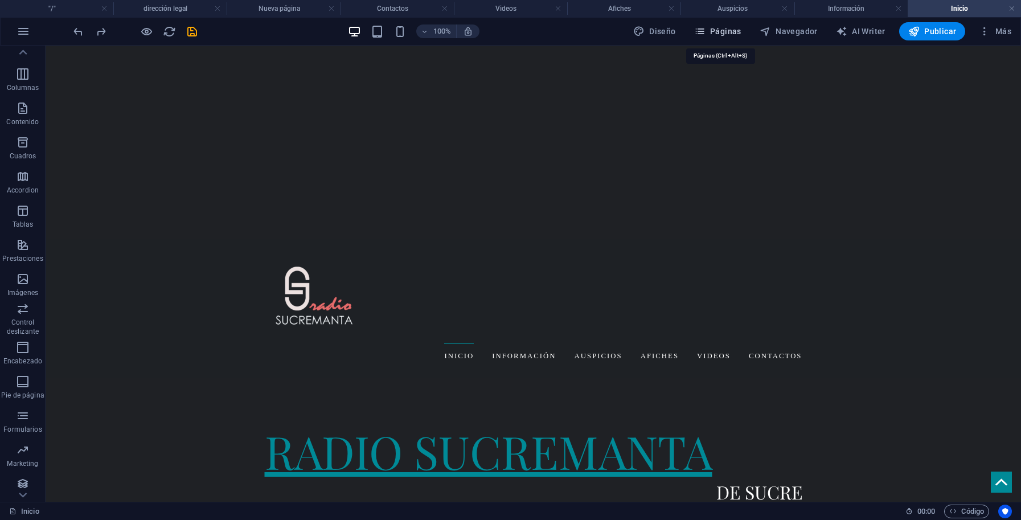
click at [730, 34] on span "Páginas" at bounding box center [717, 31] width 47 height 11
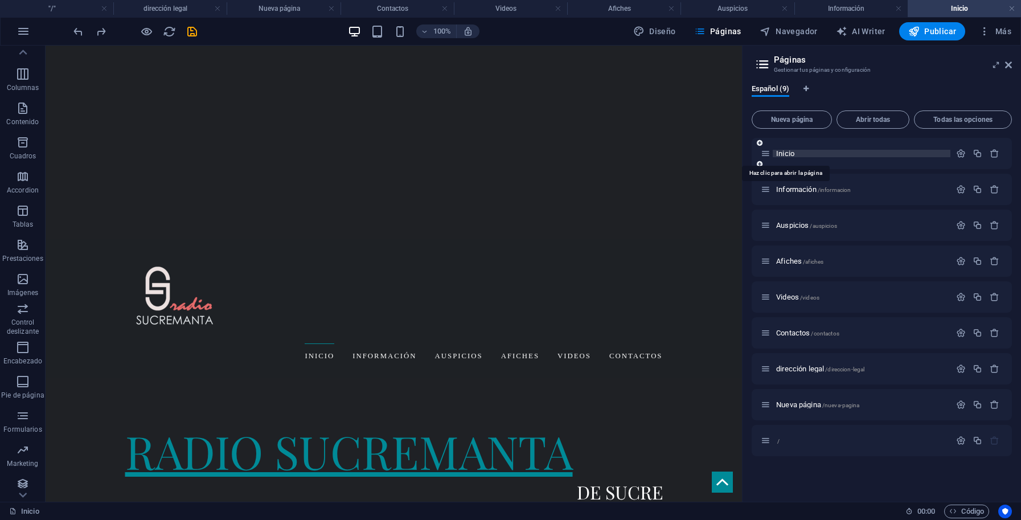
click at [787, 154] on span "Inicio" at bounding box center [785, 153] width 19 height 9
click at [789, 154] on span "Inicio" at bounding box center [785, 153] width 19 height 9
click at [963, 155] on icon "button" at bounding box center [961, 154] width 10 height 10
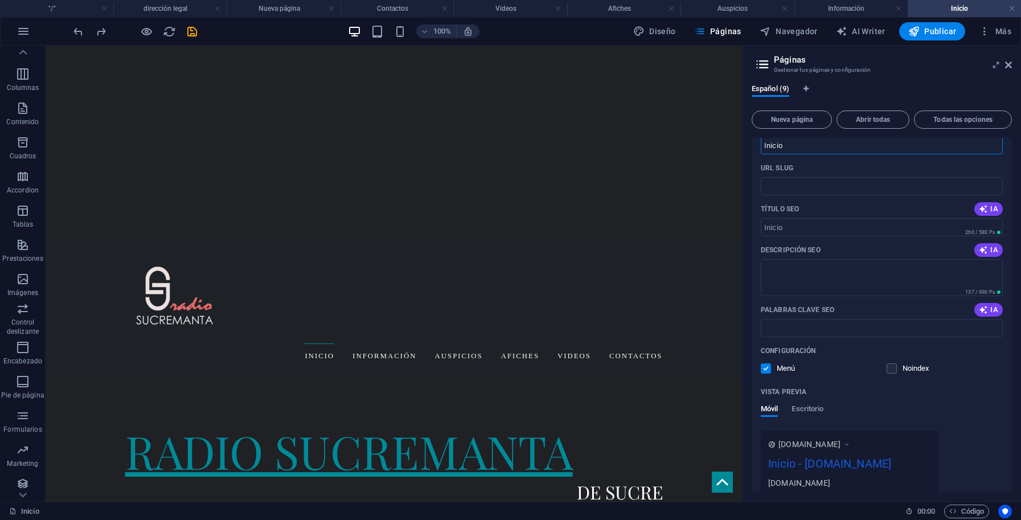
scroll to position [0, 0]
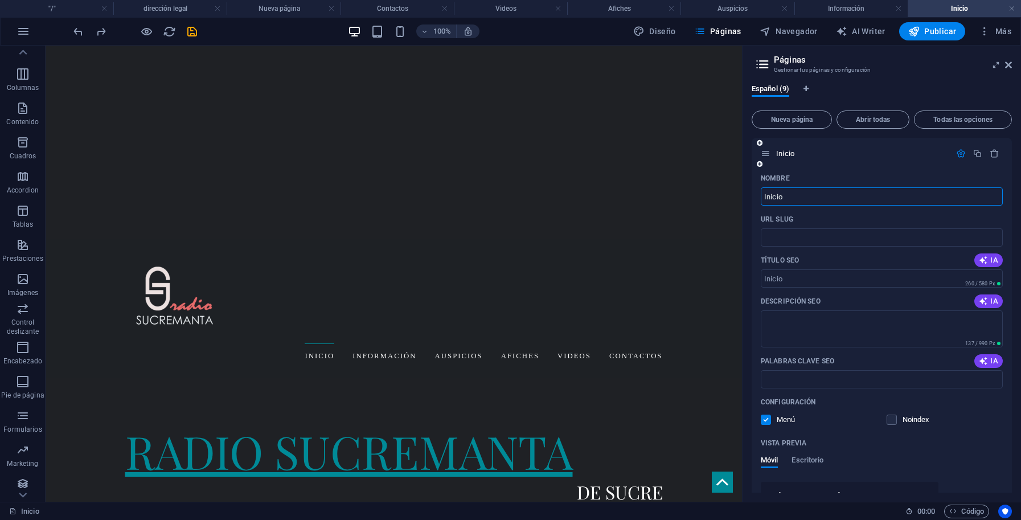
click at [956, 156] on icon "button" at bounding box center [961, 154] width 10 height 10
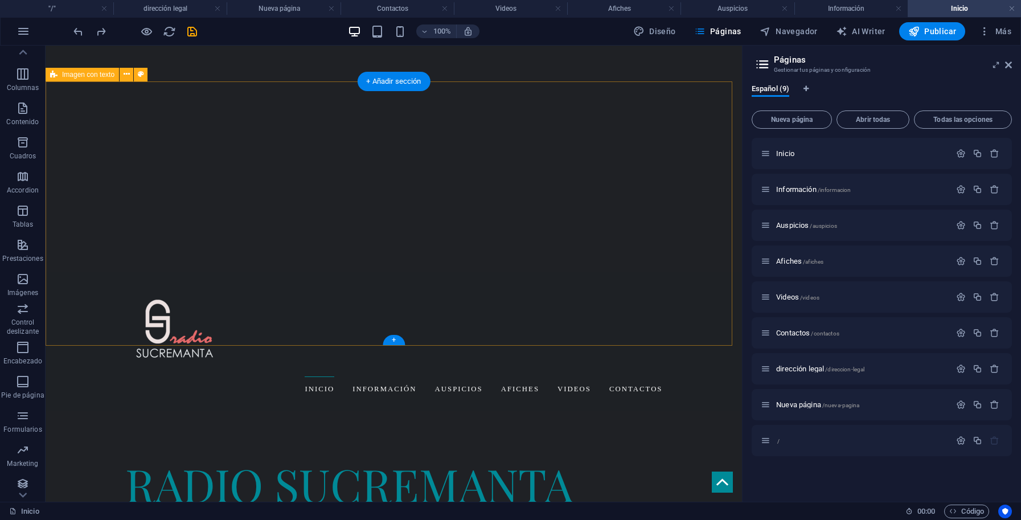
scroll to position [322, 0]
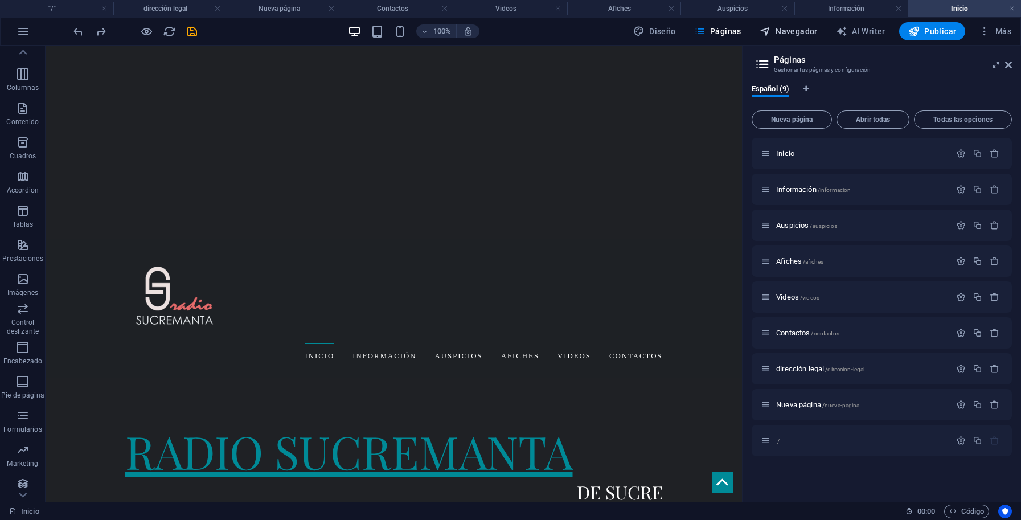
click at [800, 28] on span "Navegador" at bounding box center [789, 31] width 58 height 11
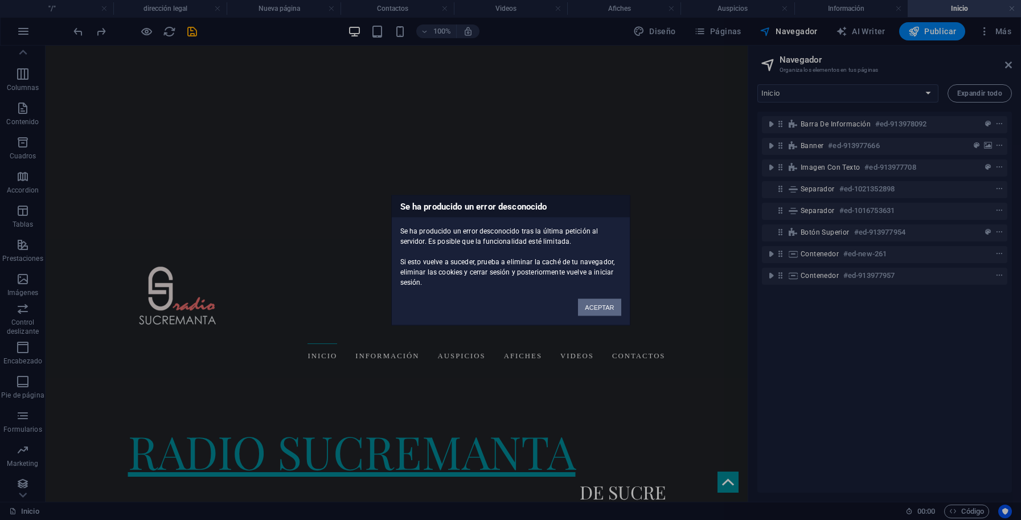
click at [616, 308] on button "ACEPTAR" at bounding box center [599, 306] width 43 height 17
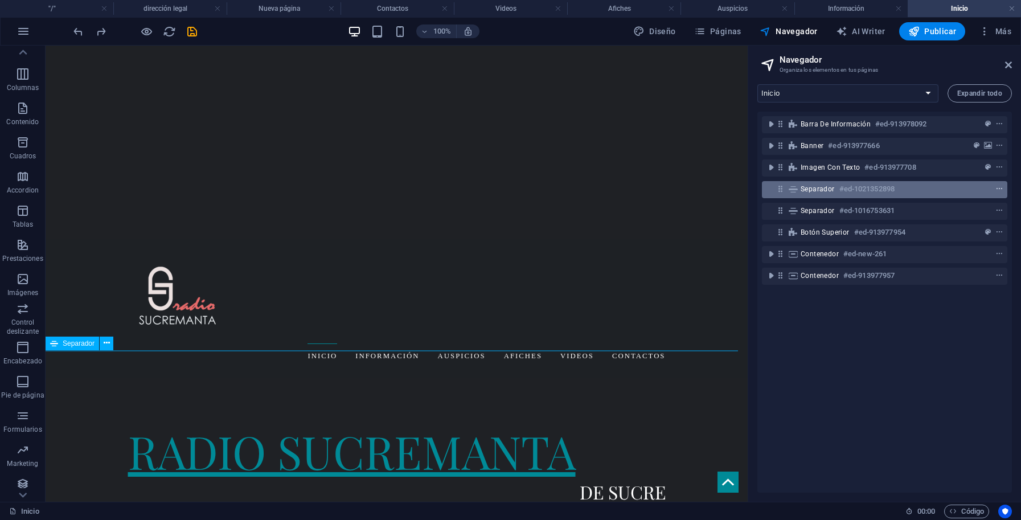
click at [996, 189] on icon "context-menu" at bounding box center [1000, 189] width 8 height 8
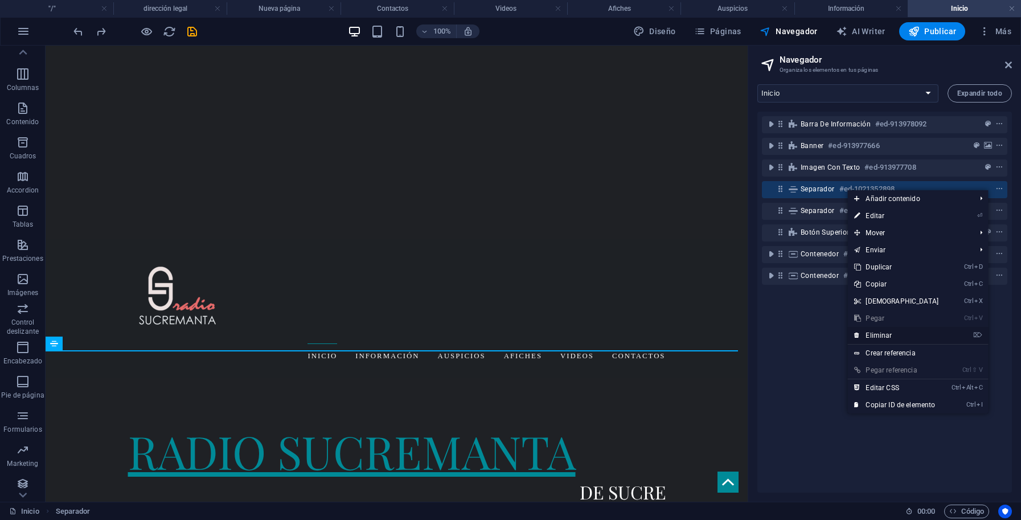
click at [897, 337] on link "⌦ Eliminar" at bounding box center [897, 335] width 98 height 17
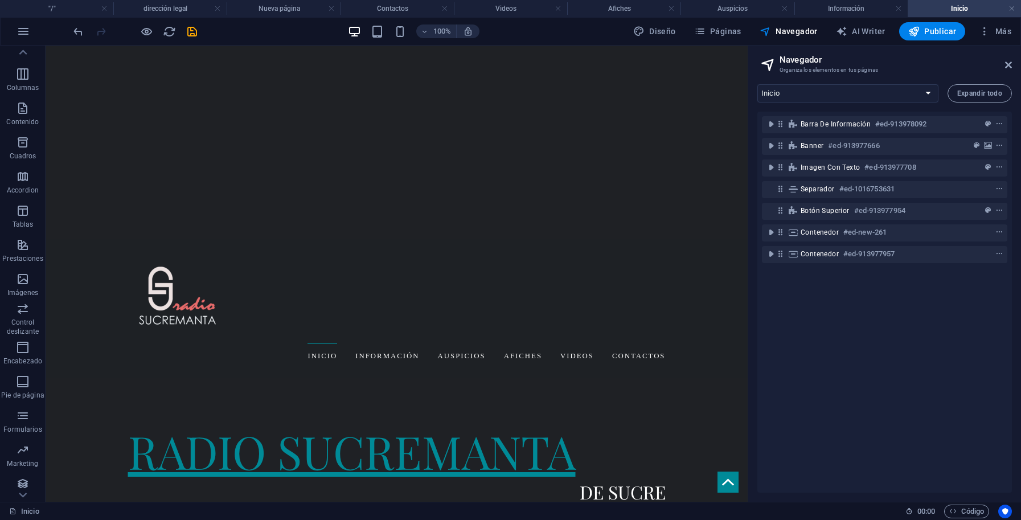
scroll to position [317, 0]
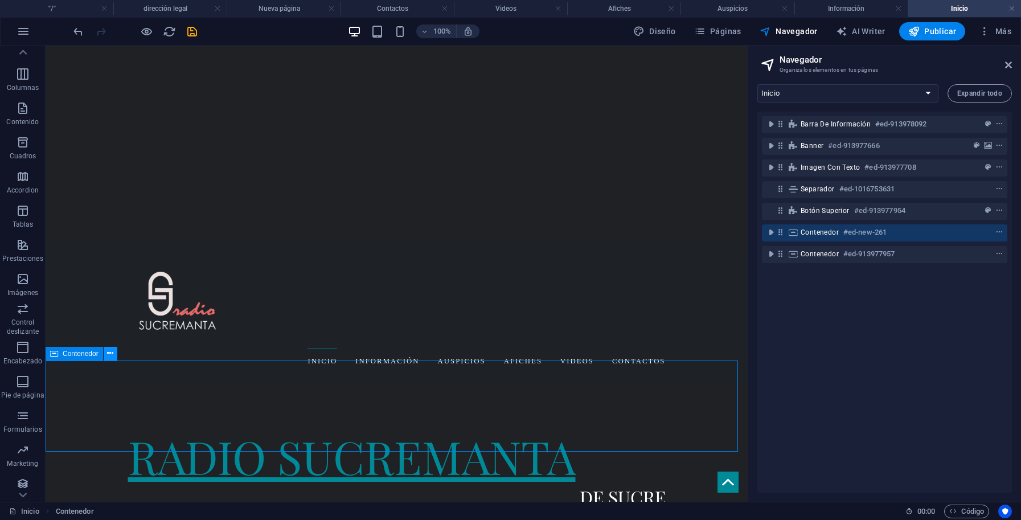
click at [111, 353] on icon at bounding box center [110, 353] width 6 height 12
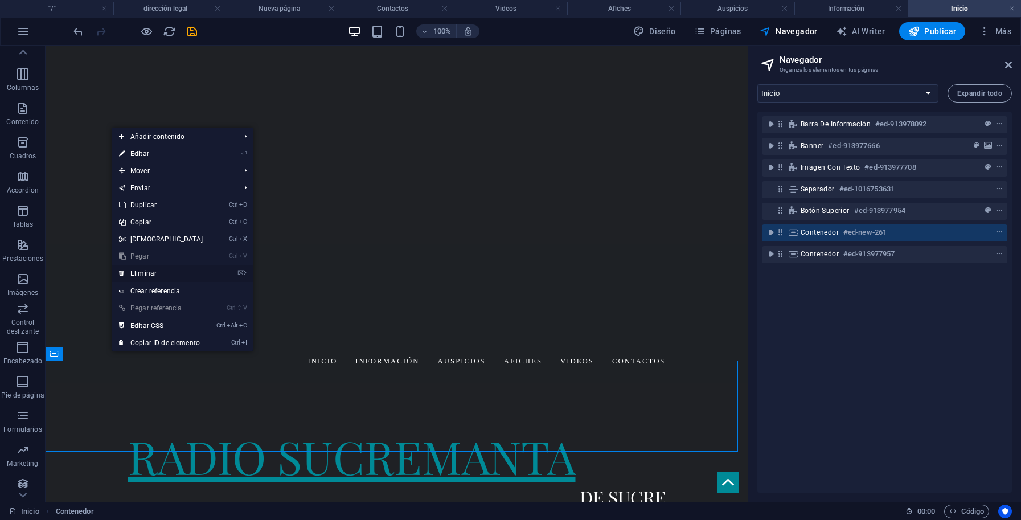
click at [143, 274] on link "⌦ Eliminar" at bounding box center [161, 273] width 98 height 17
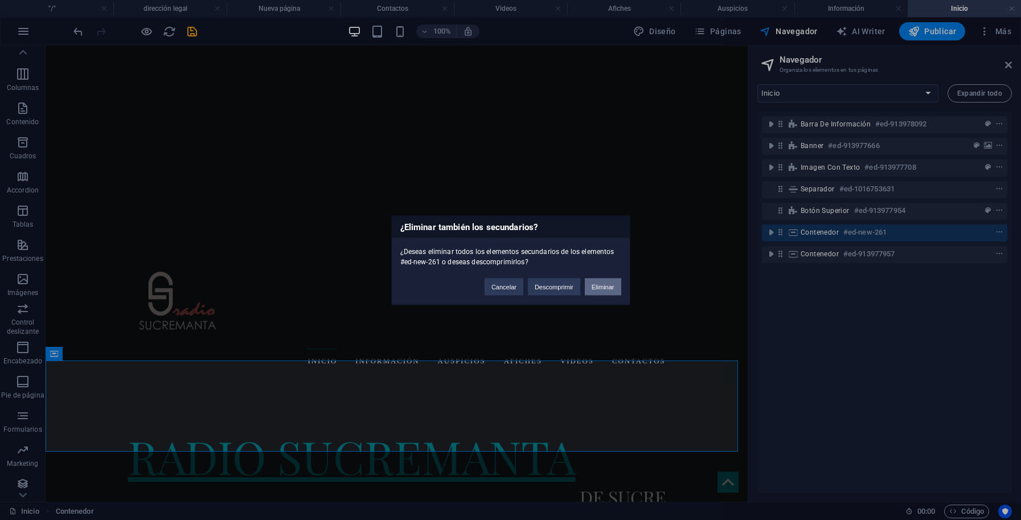
click at [605, 293] on button "Eliminar" at bounding box center [603, 286] width 36 height 17
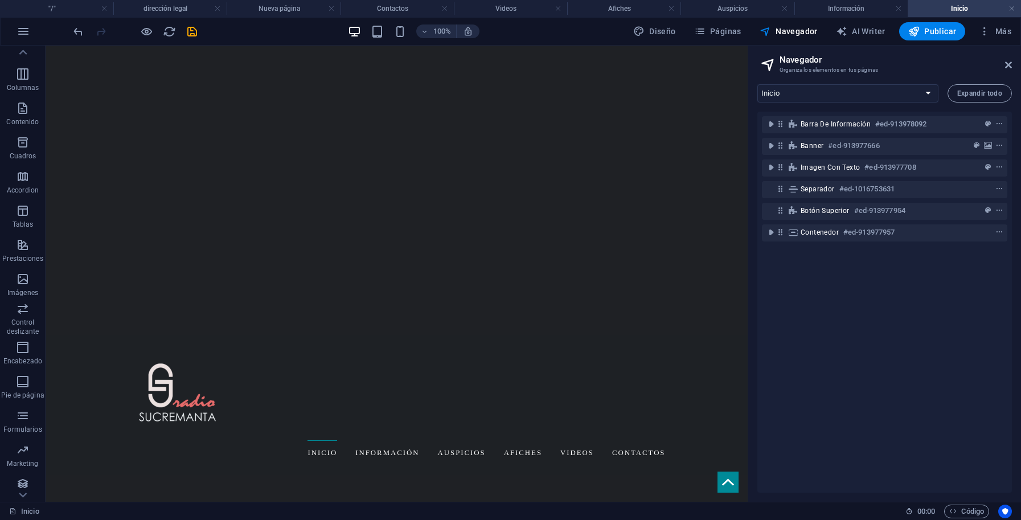
scroll to position [226, 0]
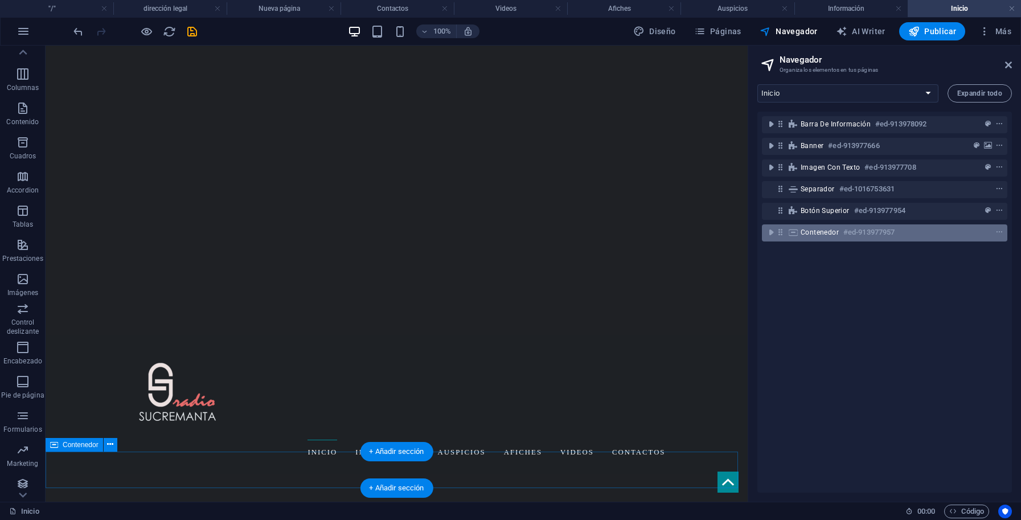
click at [815, 227] on div "Contenedor #ed-913977957" at bounding box center [876, 233] width 150 height 14
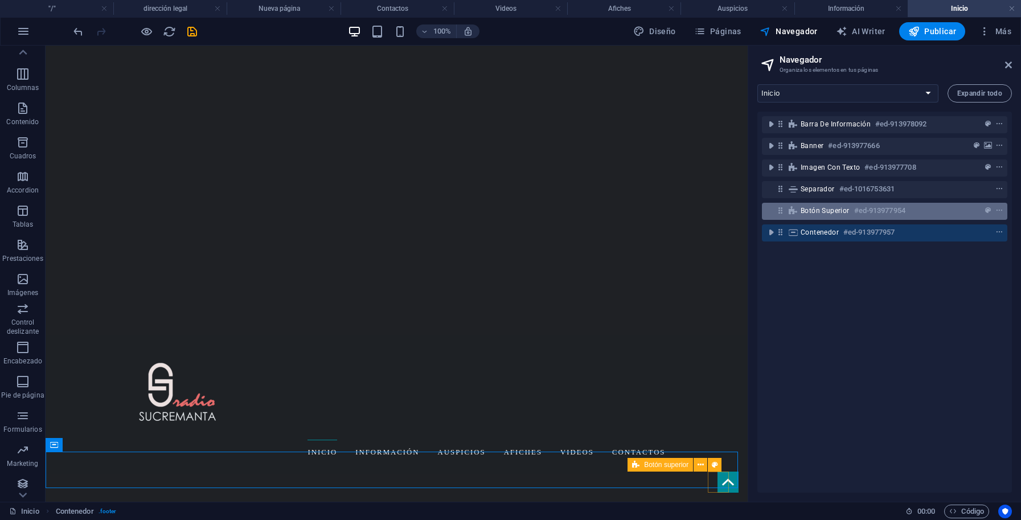
click at [826, 210] on span "Botón superior" at bounding box center [825, 210] width 49 height 9
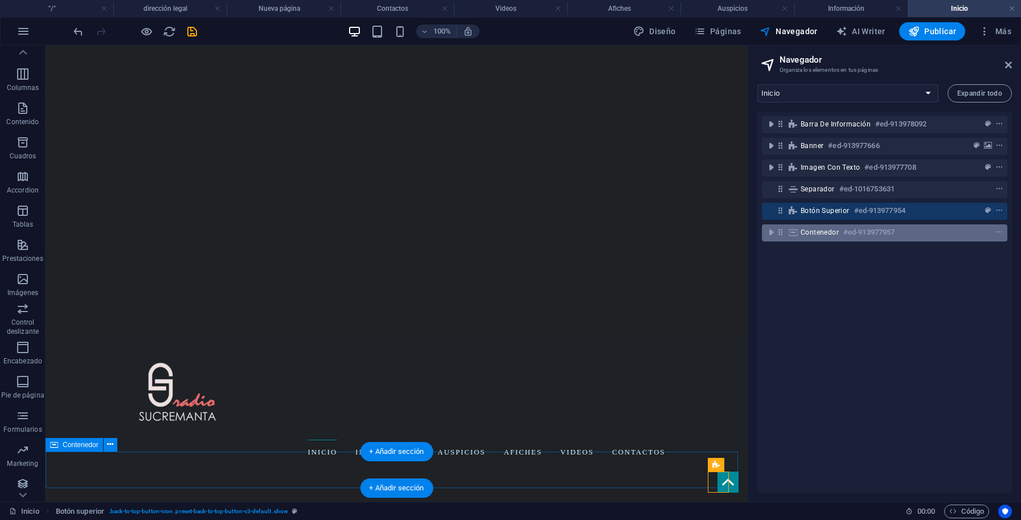
click at [813, 236] on span "Contenedor" at bounding box center [820, 232] width 38 height 9
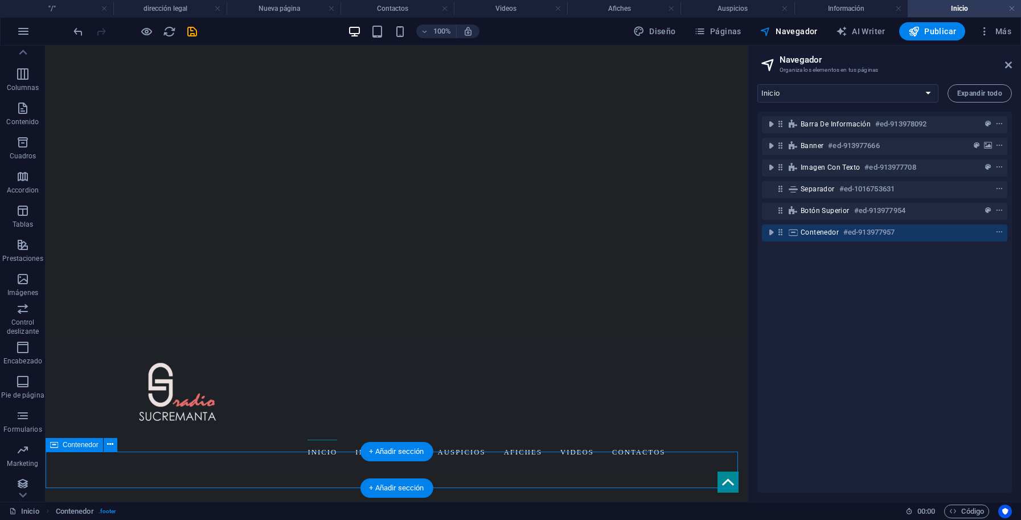
click at [779, 234] on icon at bounding box center [781, 232] width 10 height 10
click at [794, 235] on icon at bounding box center [793, 232] width 13 height 9
click at [828, 230] on span "Contenedor" at bounding box center [820, 232] width 38 height 9
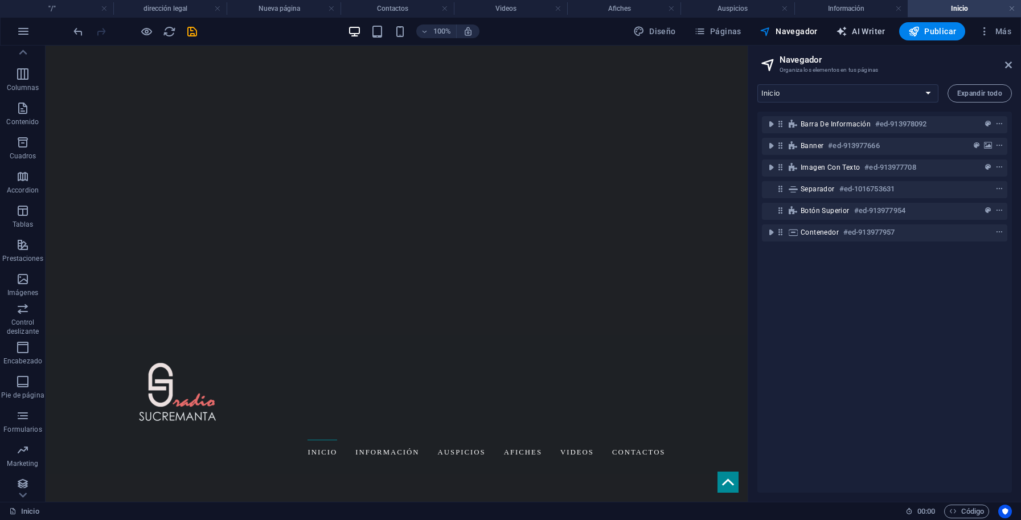
click at [873, 30] on span "AI Writer" at bounding box center [861, 31] width 50 height 11
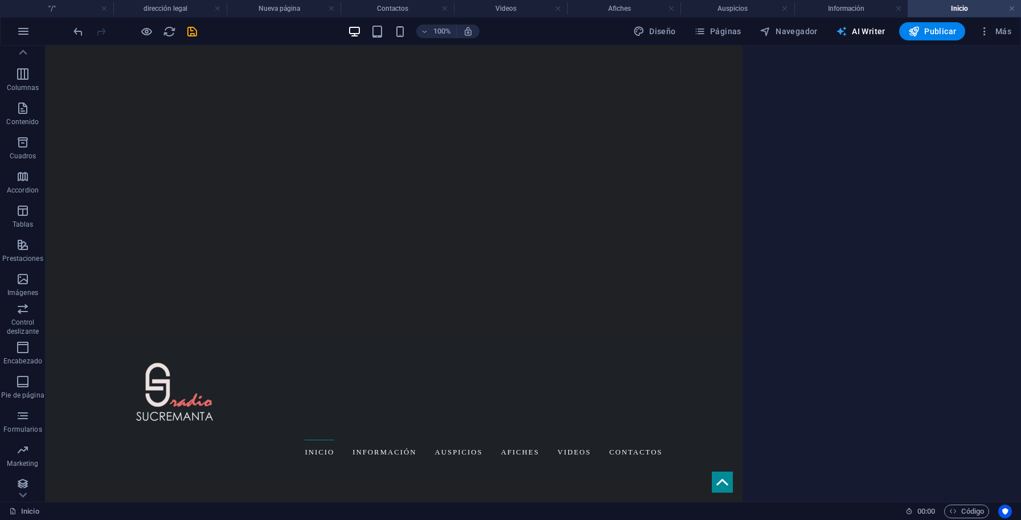
select select "English"
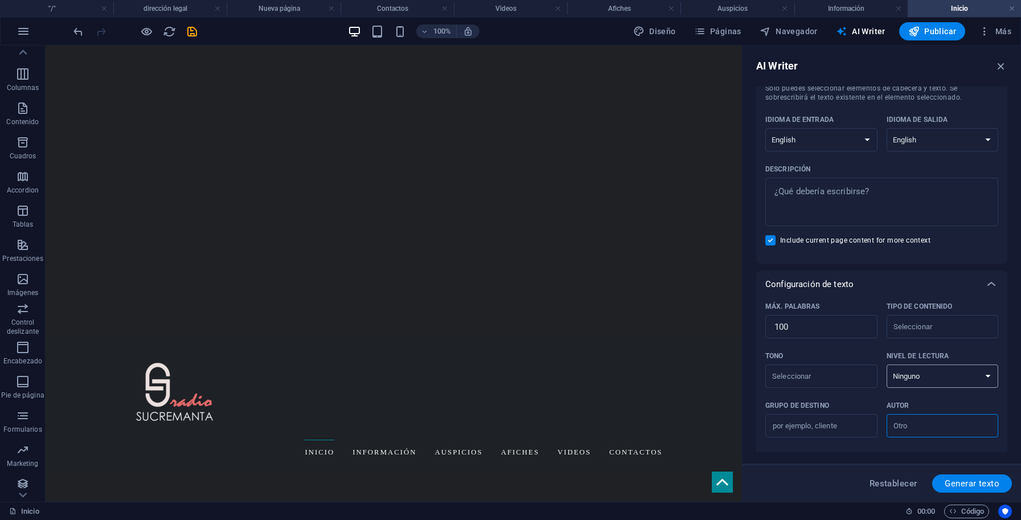
scroll to position [0, 0]
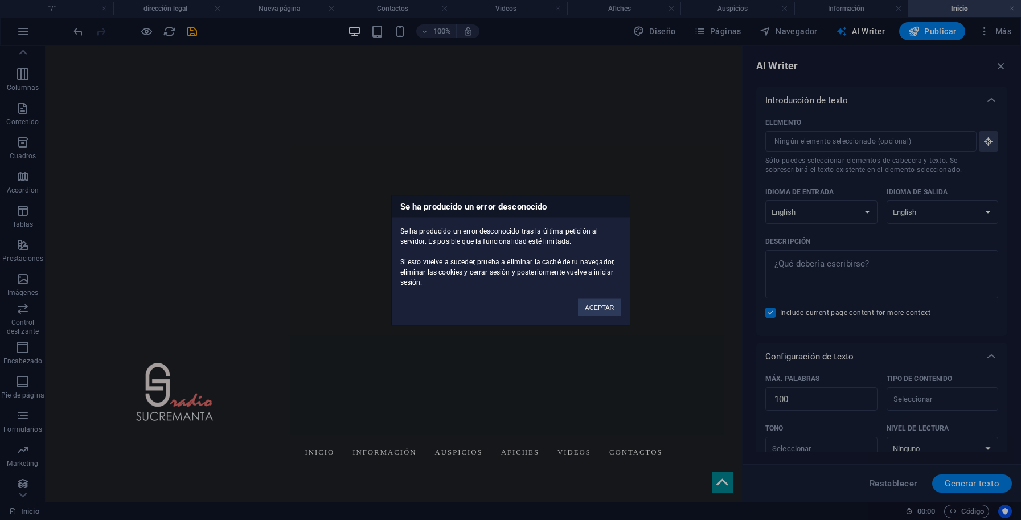
click at [785, 34] on div "Se ha producido un error desconocido Se ha producido un error desconocido tras …" at bounding box center [510, 260] width 1021 height 520
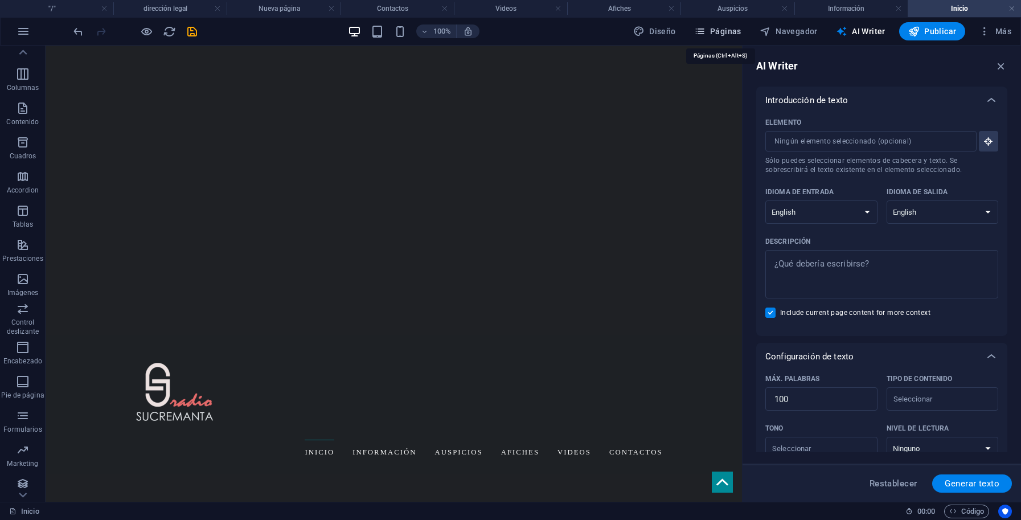
click at [732, 35] on span "Páginas" at bounding box center [717, 31] width 47 height 11
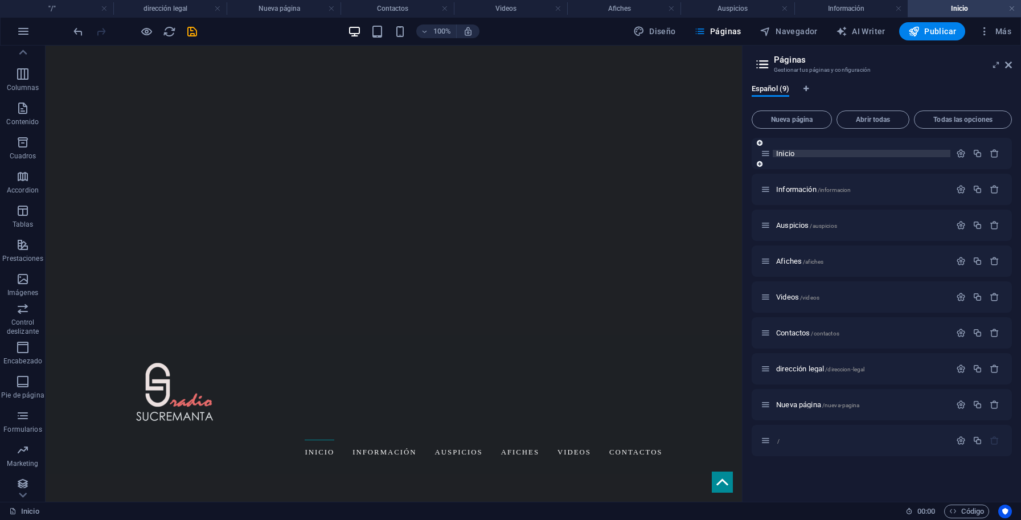
click at [803, 156] on p "Inicio" at bounding box center [861, 153] width 171 height 7
click at [790, 153] on span "Inicio" at bounding box center [785, 153] width 19 height 9
click at [800, 200] on div "Información /informacion" at bounding box center [882, 189] width 260 height 31
click at [802, 190] on span "Información /informacion" at bounding box center [813, 189] width 75 height 9
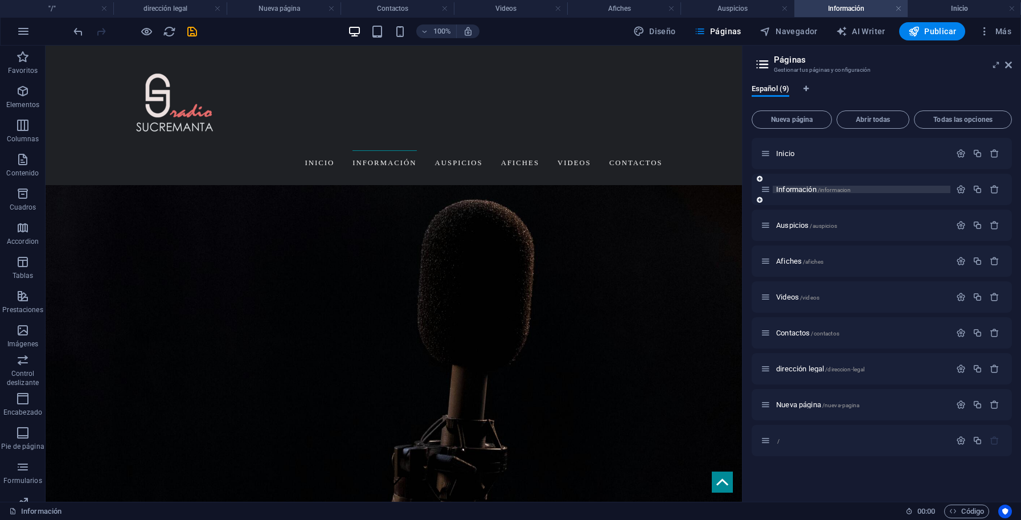
scroll to position [1105, 0]
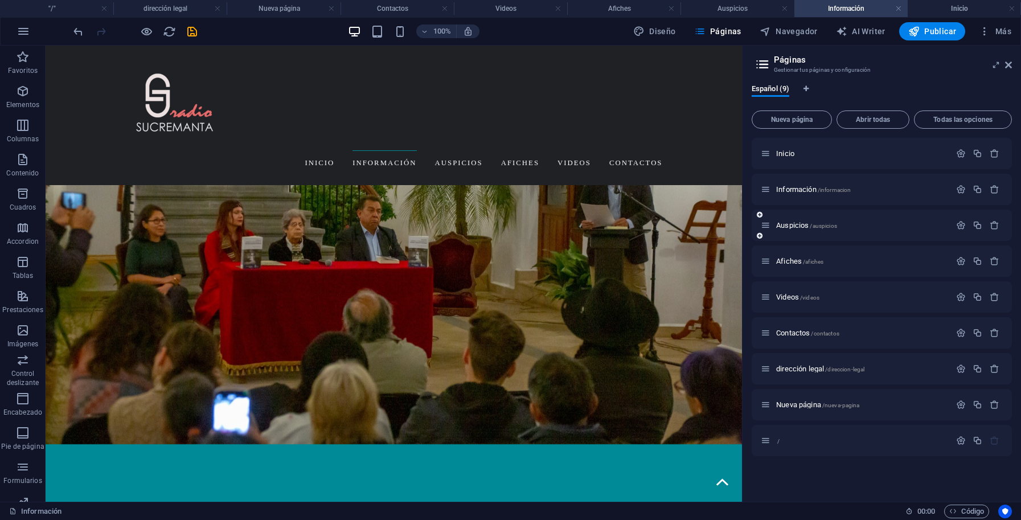
click at [792, 219] on div "Auspicios /auspicios" at bounding box center [856, 225] width 190 height 13
click at [793, 225] on span "Auspicios /auspicios" at bounding box center [806, 225] width 61 height 9
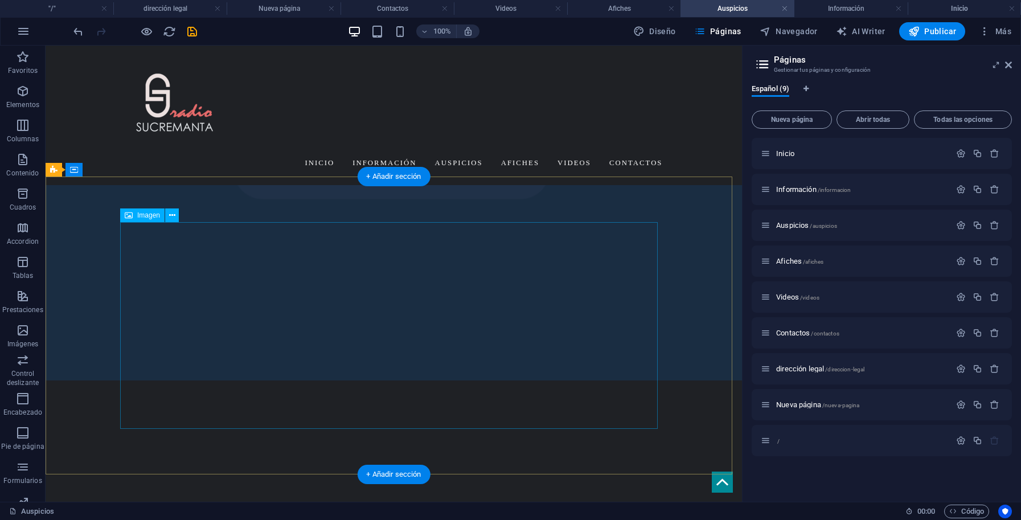
scroll to position [920, 0]
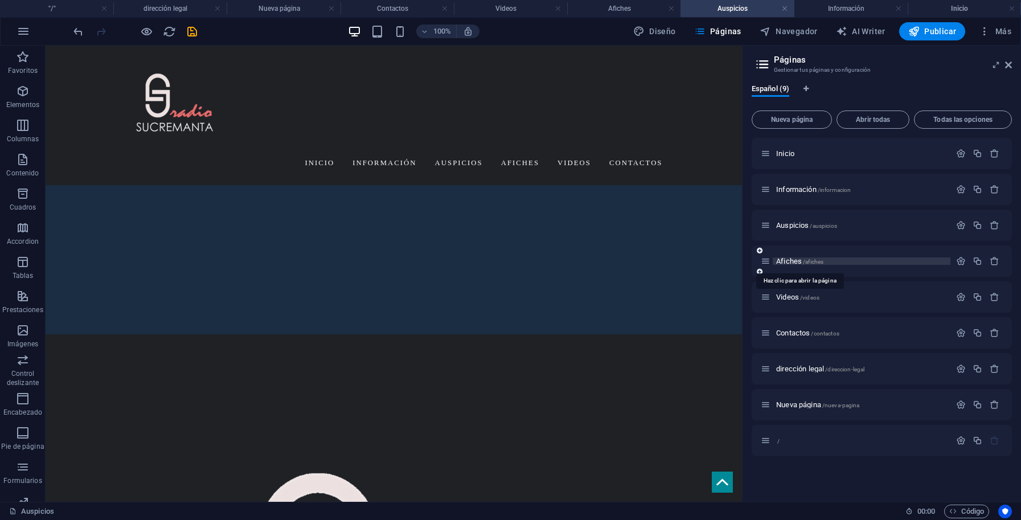
click at [797, 263] on span "Afiches /afiches" at bounding box center [799, 261] width 47 height 9
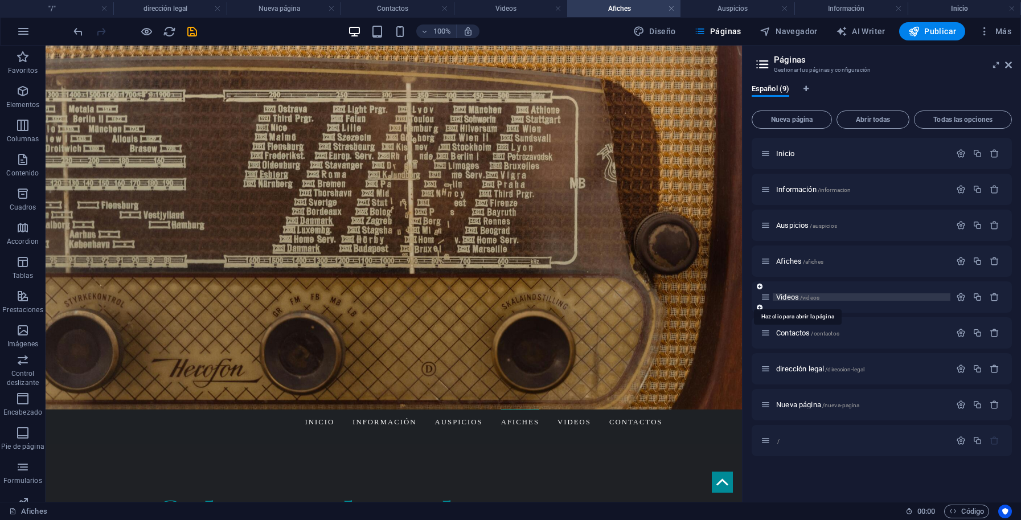
click at [791, 295] on span "Videos /videos" at bounding box center [797, 297] width 43 height 9
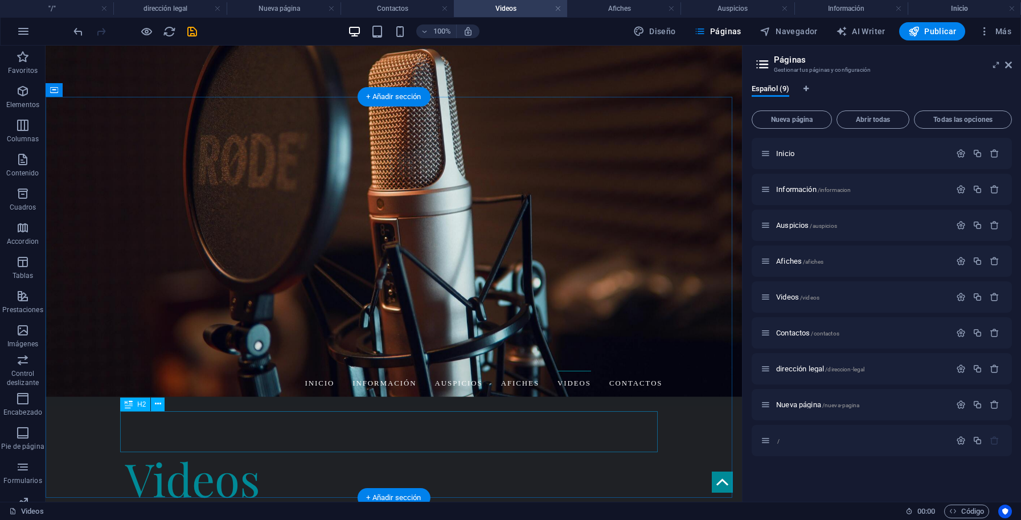
scroll to position [335, 0]
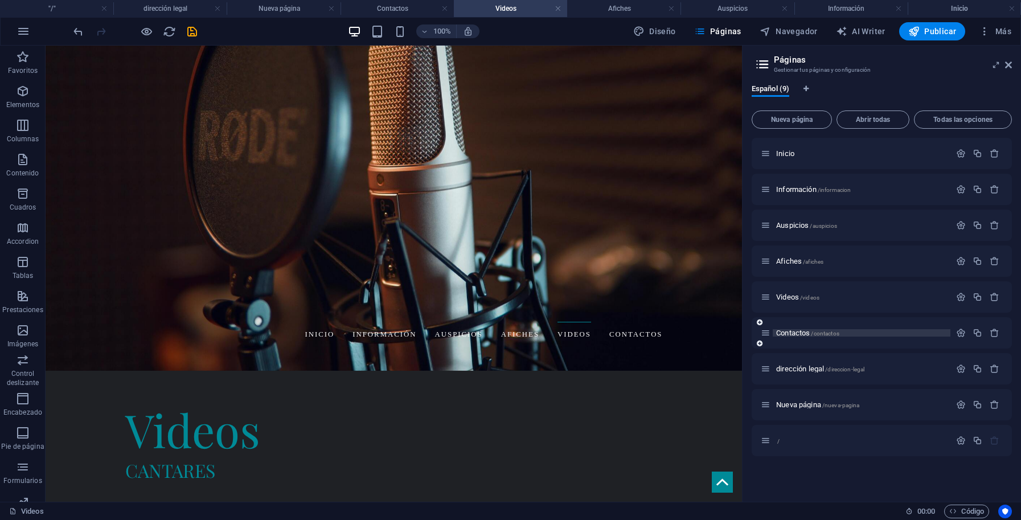
click at [799, 335] on span "Contactos /contactos" at bounding box center [807, 333] width 63 height 9
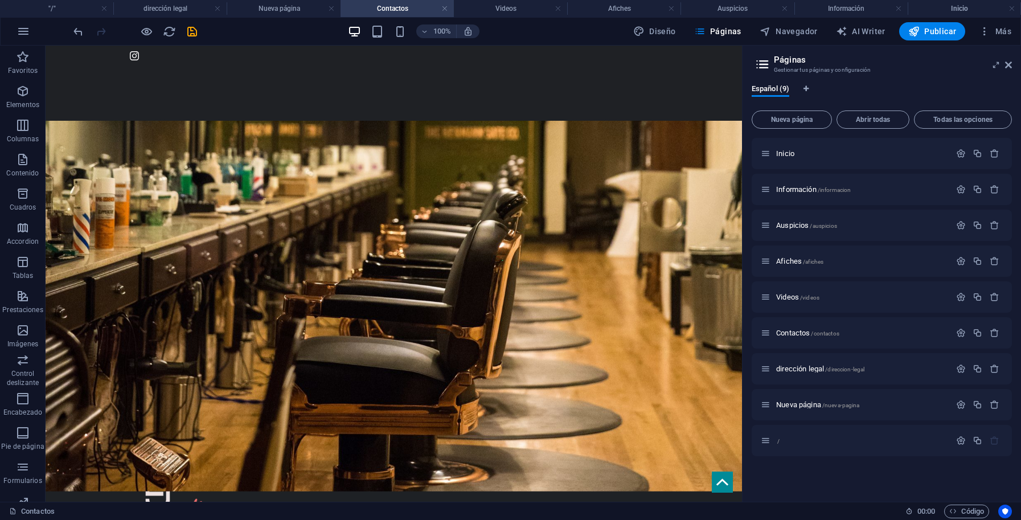
scroll to position [144, 0]
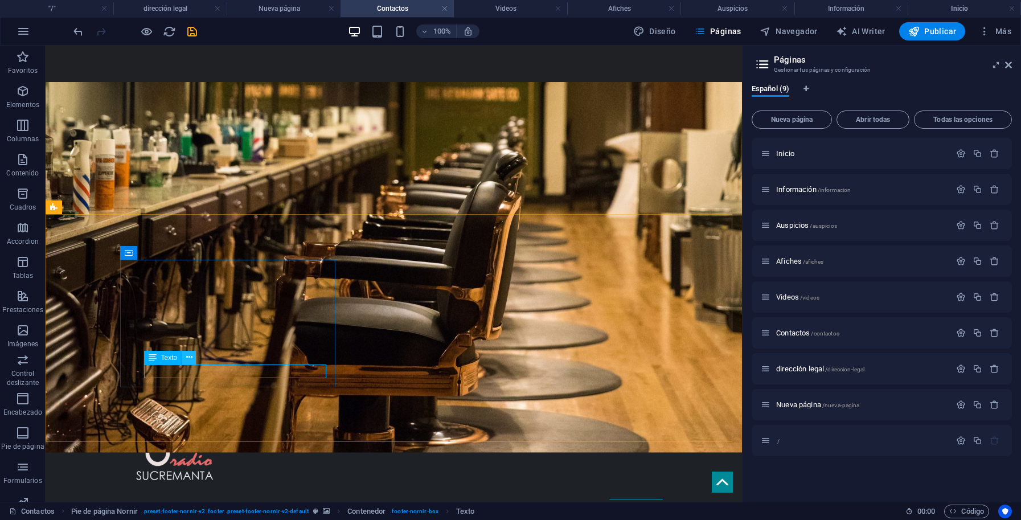
click at [192, 357] on icon at bounding box center [189, 357] width 6 height 12
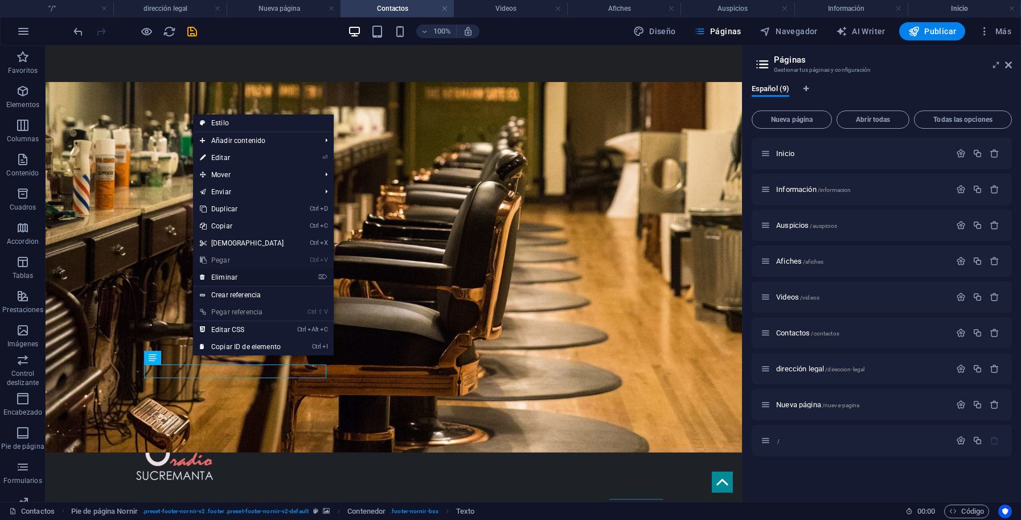
click at [231, 271] on link "⌦ Eliminar" at bounding box center [242, 277] width 98 height 17
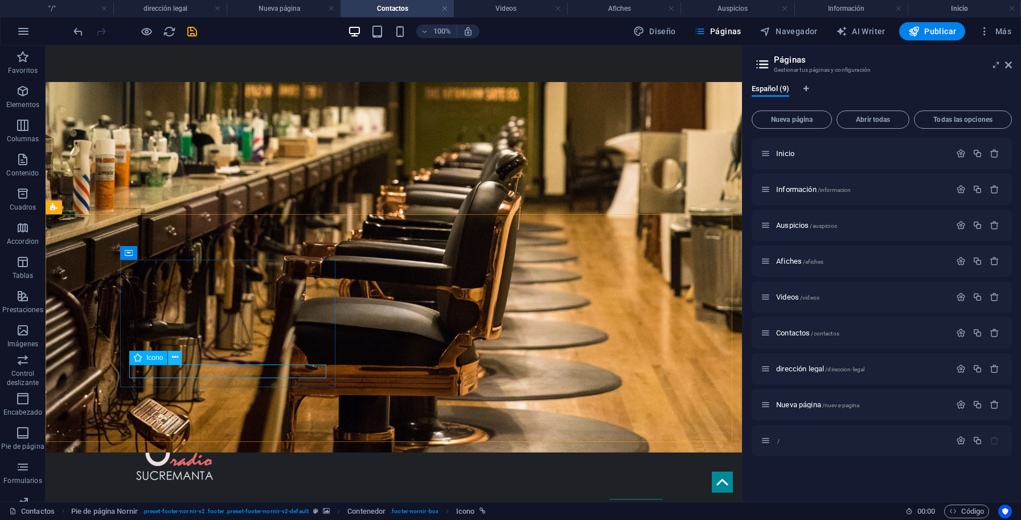
click at [175, 356] on icon at bounding box center [175, 357] width 6 height 12
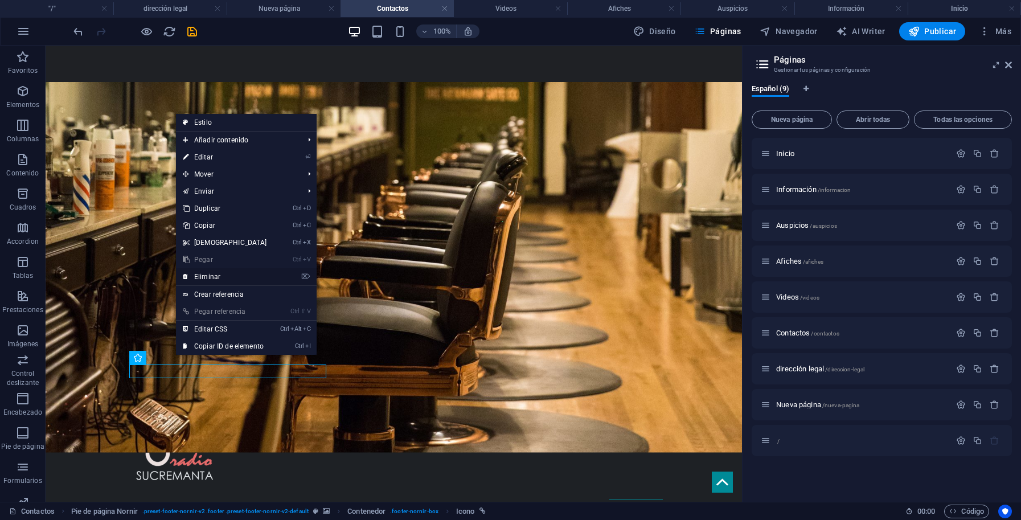
click at [230, 273] on link "⌦ Eliminar" at bounding box center [225, 276] width 98 height 17
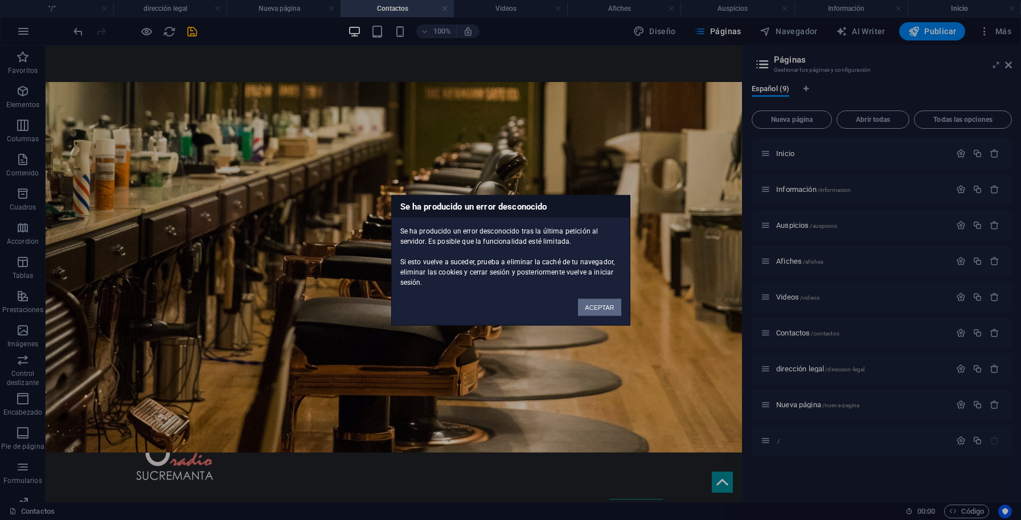
click at [598, 306] on button "ACEPTAR" at bounding box center [599, 306] width 43 height 17
